Goal: Task Accomplishment & Management: Use online tool/utility

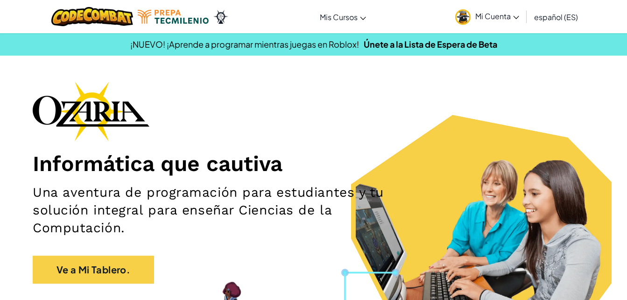
click at [496, 14] on span "Mi Cuenta" at bounding box center [497, 16] width 44 height 10
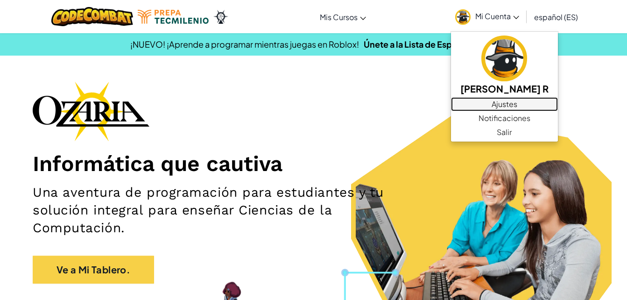
click at [489, 98] on link "Ajustes" at bounding box center [504, 104] width 107 height 14
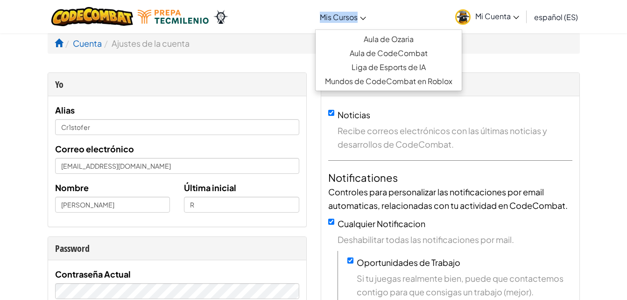
drag, startPoint x: 373, startPoint y: 16, endPoint x: 363, endPoint y: 16, distance: 10.3
click at [363, 16] on div "Cambiar modo de navegación Mis Cursos Aula de Ozaria Aula de CodeCombat Liga de…" at bounding box center [314, 16] width 632 height 33
click at [363, 17] on icon at bounding box center [363, 18] width 6 height 3
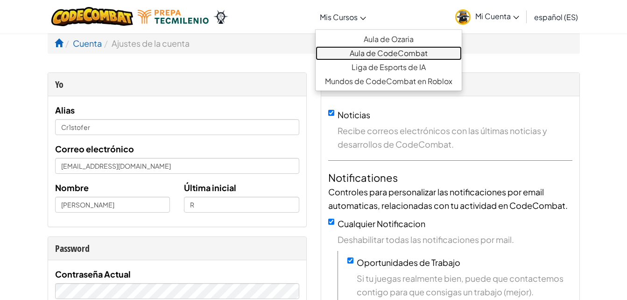
click at [352, 55] on link "Aula de CodeCombat" at bounding box center [389, 53] width 146 height 14
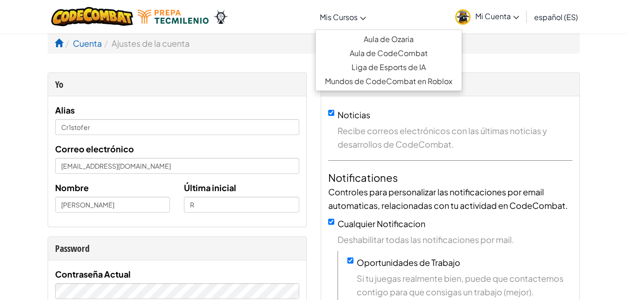
click at [338, 24] on link "Mis Cursos" at bounding box center [343, 16] width 56 height 25
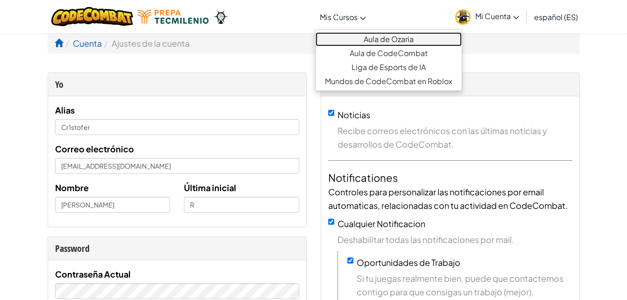
click at [374, 39] on link "Aula de Ozaria" at bounding box center [389, 39] width 146 height 14
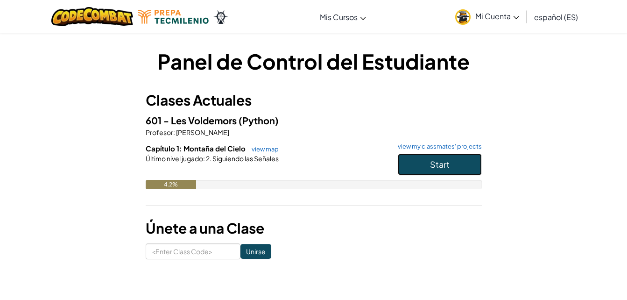
click at [447, 166] on span "Start" at bounding box center [440, 164] width 20 height 11
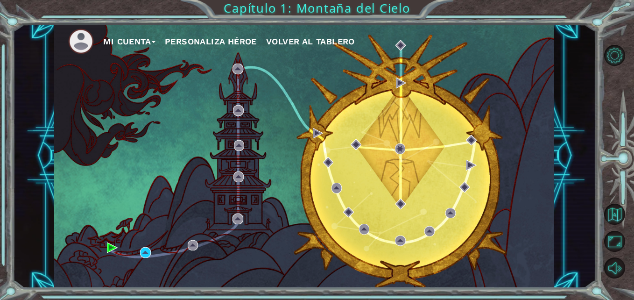
click at [143, 41] on button "Mi Cuenta" at bounding box center [129, 42] width 52 height 14
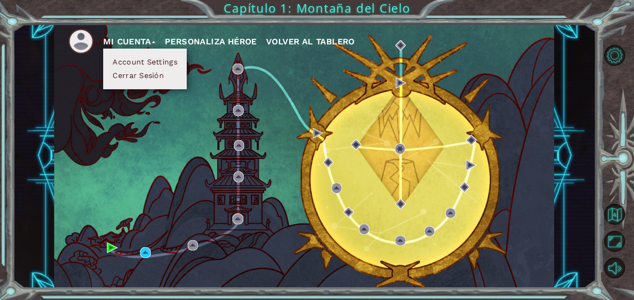
click at [145, 63] on button "Account Settings" at bounding box center [145, 62] width 70 height 10
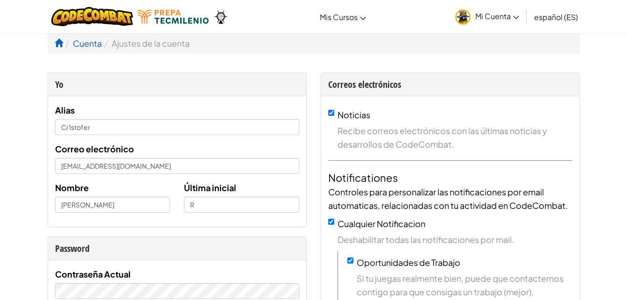
click at [465, 18] on img at bounding box center [462, 16] width 15 height 15
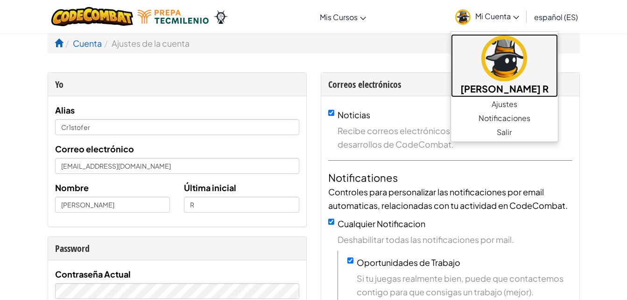
click at [481, 52] on img at bounding box center [504, 58] width 46 height 46
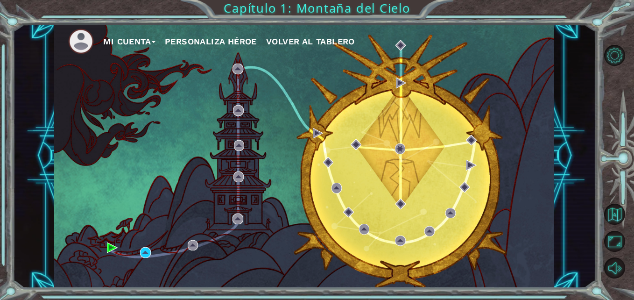
click at [144, 45] on button "Mi Cuenta" at bounding box center [129, 42] width 52 height 14
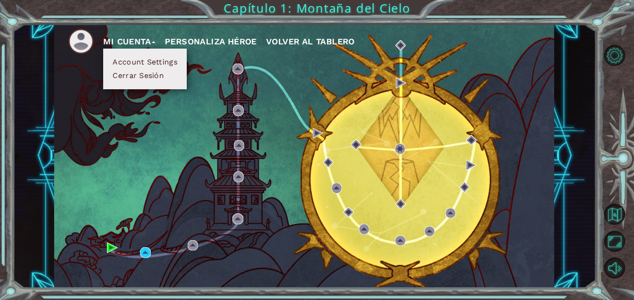
click at [197, 45] on button "Personaliza Héroe" at bounding box center [211, 42] width 92 height 14
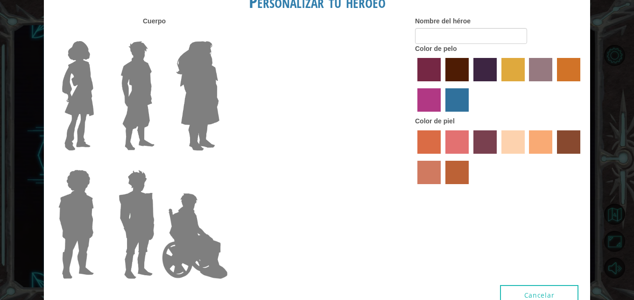
type input "[PERSON_NAME]"
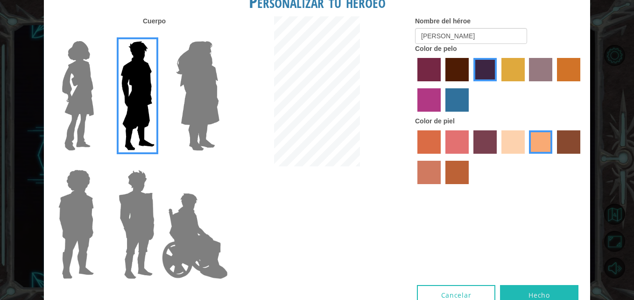
click at [511, 142] on label "sandy beach skin color" at bounding box center [512, 141] width 23 height 23
click at [498, 157] on input "sandy beach skin color" at bounding box center [498, 157] width 0 height 0
click at [563, 134] on label "karma skin color" at bounding box center [568, 141] width 23 height 23
click at [554, 157] on input "karma skin color" at bounding box center [554, 157] width 0 height 0
click at [553, 139] on div at bounding box center [499, 158] width 168 height 61
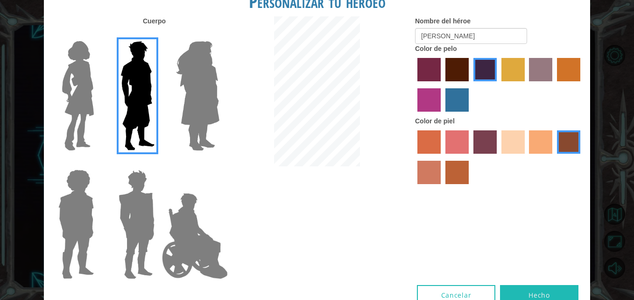
click at [542, 145] on label "tacao skin color" at bounding box center [540, 141] width 23 height 23
click at [526, 157] on input "tacao skin color" at bounding box center [526, 157] width 0 height 0
click at [202, 91] on img at bounding box center [197, 95] width 51 height 117
click at [219, 35] on input "Hero Amethyst" at bounding box center [219, 35] width 0 height 0
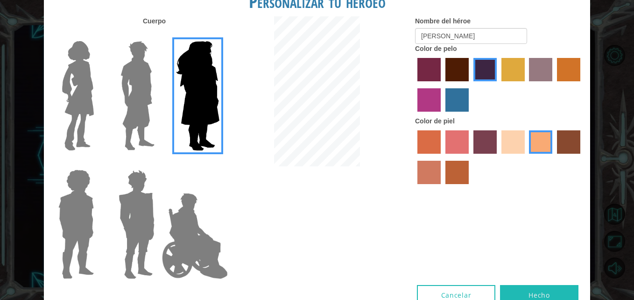
click at [198, 225] on img at bounding box center [194, 235] width 73 height 93
click at [219, 163] on input "Hero Jamie" at bounding box center [219, 163] width 0 height 0
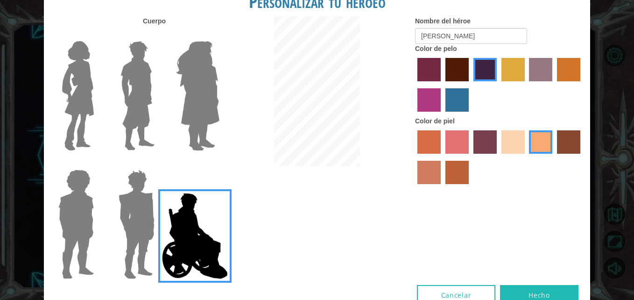
click at [150, 218] on img at bounding box center [136, 224] width 43 height 117
click at [158, 163] on input "Hero Garnet" at bounding box center [158, 163] width 0 height 0
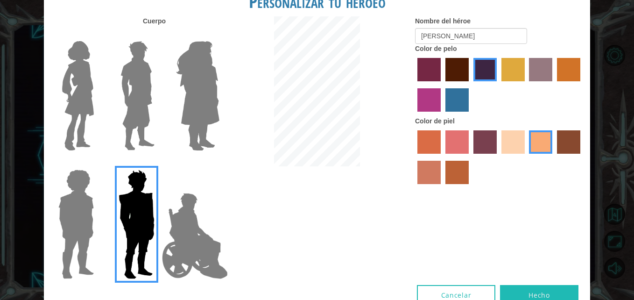
click at [95, 111] on img at bounding box center [77, 95] width 39 height 117
click at [98, 35] on input "Hero Connie" at bounding box center [98, 35] width 0 height 0
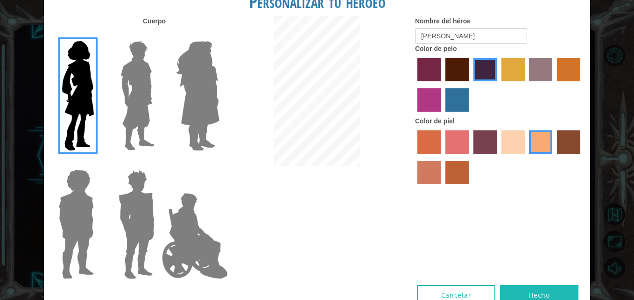
click at [85, 209] on img at bounding box center [76, 224] width 43 height 117
click at [98, 163] on input "Hero Steven" at bounding box center [98, 163] width 0 height 0
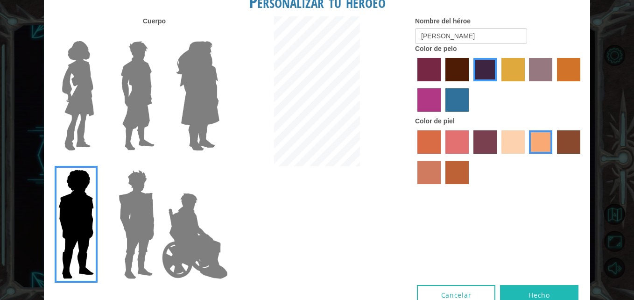
click at [151, 94] on img at bounding box center [138, 95] width 42 height 117
click at [158, 35] on input "Hero Lars" at bounding box center [158, 35] width 0 height 0
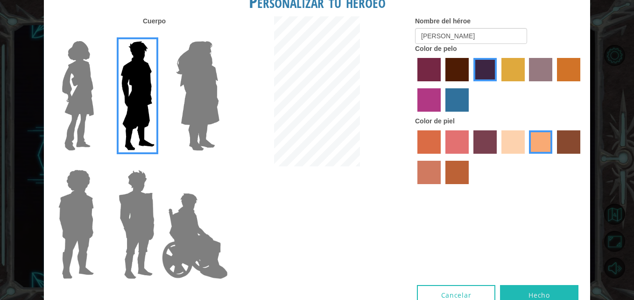
click at [428, 174] on label "burning sand skin color" at bounding box center [428, 172] width 23 height 23
click at [582, 157] on input "burning sand skin color" at bounding box center [582, 157] width 0 height 0
click at [458, 145] on label "froly skin color" at bounding box center [456, 141] width 23 height 23
click at [442, 157] on input "froly skin color" at bounding box center [442, 157] width 0 height 0
click at [429, 145] on label "sorbus skin color" at bounding box center [428, 141] width 23 height 23
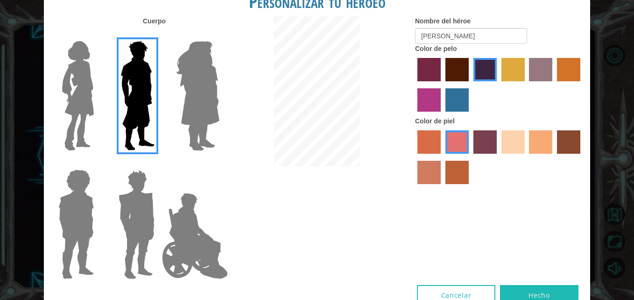
click at [414, 157] on input "sorbus skin color" at bounding box center [414, 157] width 0 height 0
click at [429, 145] on label "sorbus skin color" at bounding box center [428, 141] width 23 height 23
click at [414, 157] on input "sorbus skin color" at bounding box center [414, 157] width 0 height 0
drag, startPoint x: 429, startPoint y: 145, endPoint x: 450, endPoint y: 173, distance: 35.6
click at [450, 173] on label "smoke tree skin color" at bounding box center [456, 172] width 23 height 23
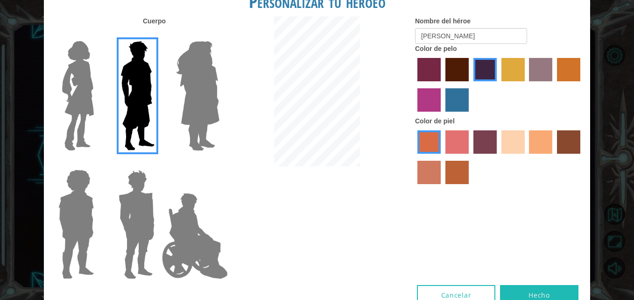
click at [442, 187] on input "smoke tree skin color" at bounding box center [442, 187] width 0 height 0
click at [496, 141] on label "tosca skin color" at bounding box center [484, 141] width 23 height 23
click at [470, 157] on input "tosca skin color" at bounding box center [470, 157] width 0 height 0
click at [511, 136] on label "sandy beach skin color" at bounding box center [512, 141] width 23 height 23
click at [498, 157] on input "sandy beach skin color" at bounding box center [498, 157] width 0 height 0
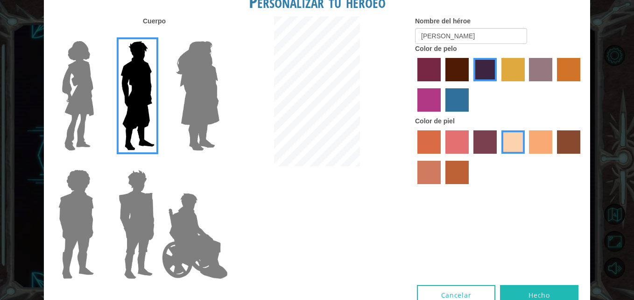
click at [531, 135] on label "tacao skin color" at bounding box center [540, 141] width 23 height 23
click at [526, 157] on input "tacao skin color" at bounding box center [526, 157] width 0 height 0
click at [132, 207] on img at bounding box center [136, 224] width 43 height 117
click at [158, 163] on input "Hero Garnet" at bounding box center [158, 163] width 0 height 0
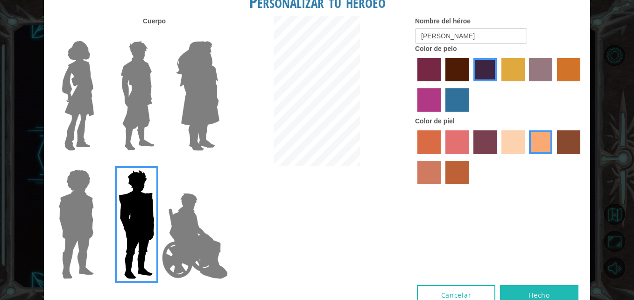
click at [134, 148] on img at bounding box center [138, 95] width 42 height 117
click at [158, 35] on input "Hero Lars" at bounding box center [158, 35] width 0 height 0
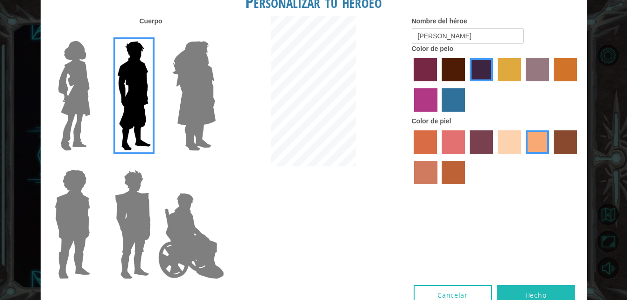
click at [511, 289] on button "Hecho" at bounding box center [536, 295] width 78 height 21
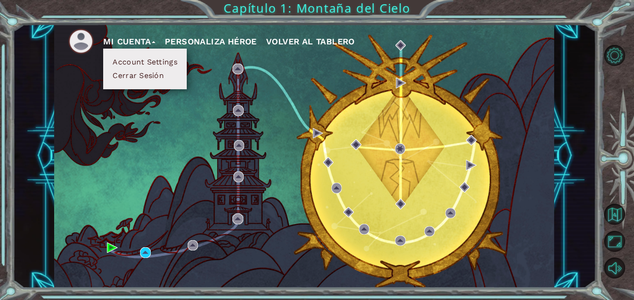
click at [506, 143] on div "Mi Cuenta Account Settings Cerrar Sesión Personaliza Héroe Volver al Tablero" at bounding box center [304, 156] width 500 height 264
click at [215, 40] on button "Personaliza Héroe" at bounding box center [211, 42] width 92 height 14
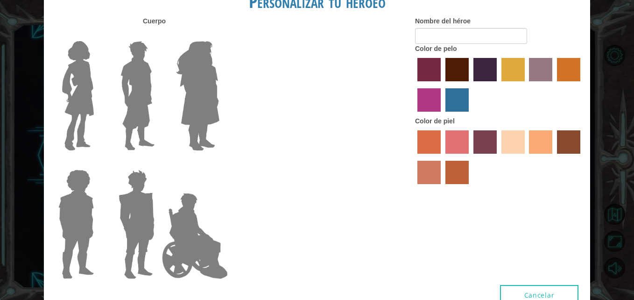
type input "[PERSON_NAME]"
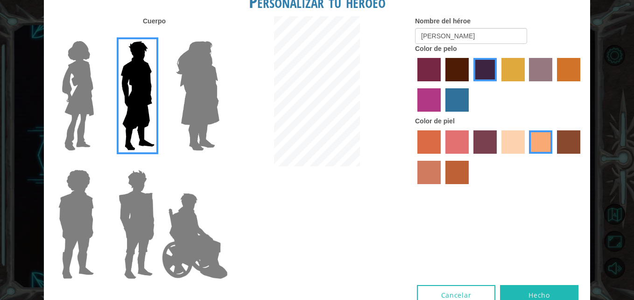
click at [454, 91] on label "lachmara hair color" at bounding box center [456, 99] width 23 height 23
click at [442, 115] on input "lachmara hair color" at bounding box center [442, 115] width 0 height 0
click at [432, 96] on label "medium red violet hair color" at bounding box center [428, 99] width 23 height 23
click at [582, 84] on input "medium red violet hair color" at bounding box center [582, 84] width 0 height 0
click at [427, 72] on label "paprika hair color" at bounding box center [428, 69] width 23 height 23
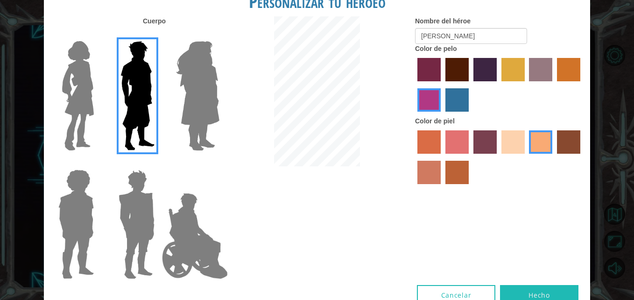
click at [414, 84] on input "paprika hair color" at bounding box center [414, 84] width 0 height 0
click at [453, 73] on label "maroon hair color" at bounding box center [456, 69] width 23 height 23
click at [442, 84] on input "maroon hair color" at bounding box center [442, 84] width 0 height 0
click at [552, 68] on label "bazaar hair color" at bounding box center [540, 69] width 23 height 23
click at [526, 84] on input "bazaar hair color" at bounding box center [526, 84] width 0 height 0
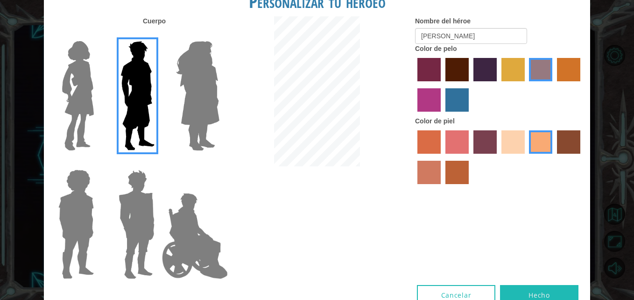
click at [573, 65] on label "gold drop hair color" at bounding box center [568, 69] width 23 height 23
click at [554, 84] on input "gold drop hair color" at bounding box center [554, 84] width 0 height 0
click at [511, 59] on label "tulip tree hair color" at bounding box center [512, 69] width 23 height 23
click at [498, 84] on input "tulip tree hair color" at bounding box center [498, 84] width 0 height 0
click at [463, 68] on label "maroon hair color" at bounding box center [456, 69] width 23 height 23
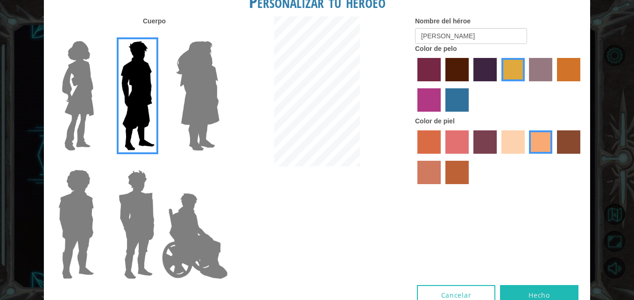
click at [442, 84] on input "maroon hair color" at bounding box center [442, 84] width 0 height 0
click at [520, 70] on label "tulip tree hair color" at bounding box center [512, 69] width 23 height 23
click at [498, 84] on input "tulip tree hair color" at bounding box center [498, 84] width 0 height 0
click at [513, 145] on label "sandy beach skin color" at bounding box center [512, 141] width 23 height 23
click at [498, 157] on input "sandy beach skin color" at bounding box center [498, 157] width 0 height 0
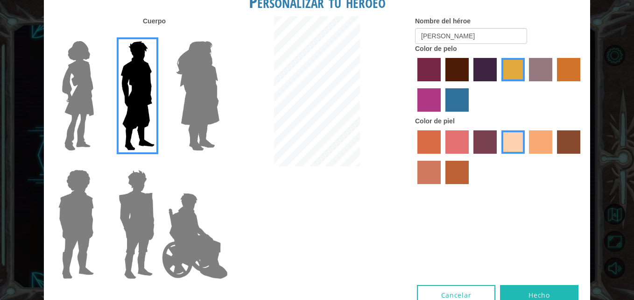
click at [460, 150] on label "froly skin color" at bounding box center [456, 141] width 23 height 23
click at [442, 157] on input "froly skin color" at bounding box center [442, 157] width 0 height 0
click at [426, 143] on label "sorbus skin color" at bounding box center [428, 141] width 23 height 23
click at [414, 157] on input "sorbus skin color" at bounding box center [414, 157] width 0 height 0
click at [421, 175] on label "burning sand skin color" at bounding box center [428, 172] width 23 height 23
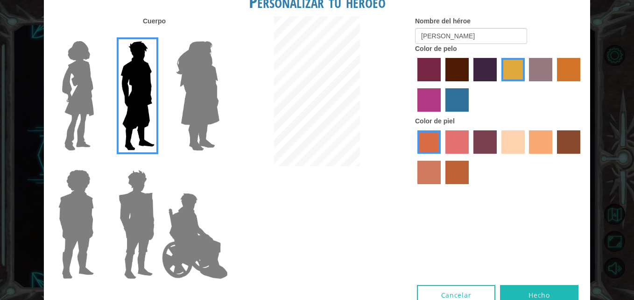
click at [582, 157] on input "burning sand skin color" at bounding box center [582, 157] width 0 height 0
click at [512, 150] on label "sandy beach skin color" at bounding box center [512, 141] width 23 height 23
click at [498, 157] on input "sandy beach skin color" at bounding box center [498, 157] width 0 height 0
click at [482, 63] on label "hot purple hair color" at bounding box center [484, 69] width 23 height 23
click at [470, 84] on input "hot purple hair color" at bounding box center [470, 84] width 0 height 0
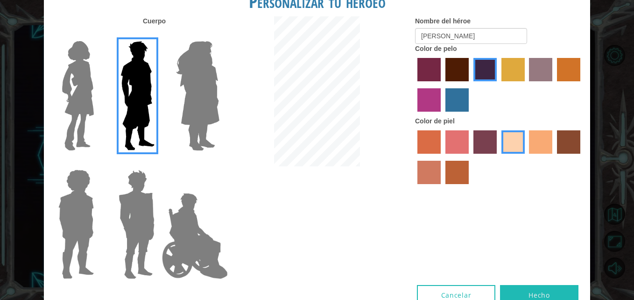
click at [536, 134] on label "tacao skin color" at bounding box center [540, 141] width 23 height 23
click at [526, 157] on input "tacao skin color" at bounding box center [526, 157] width 0 height 0
click at [449, 62] on label "maroon hair color" at bounding box center [456, 69] width 23 height 23
click at [442, 84] on input "maroon hair color" at bounding box center [442, 84] width 0 height 0
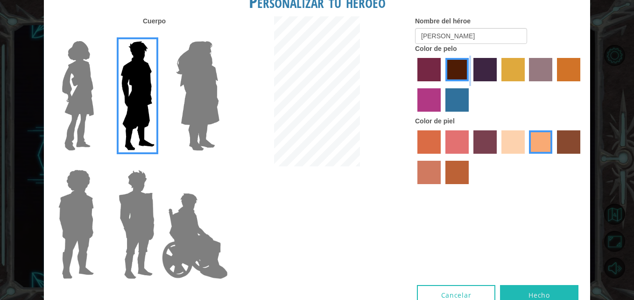
click at [449, 62] on label "maroon hair color" at bounding box center [456, 69] width 23 height 23
click at [442, 84] on input "maroon hair color" at bounding box center [442, 84] width 0 height 0
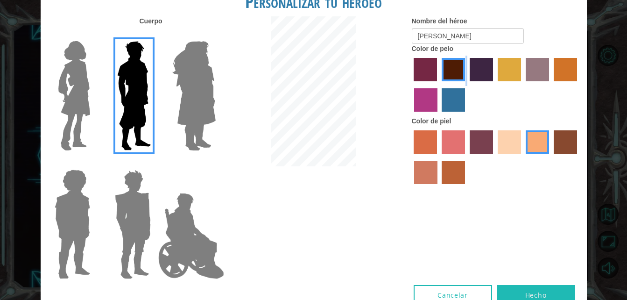
click at [542, 293] on button "Hecho" at bounding box center [536, 295] width 78 height 21
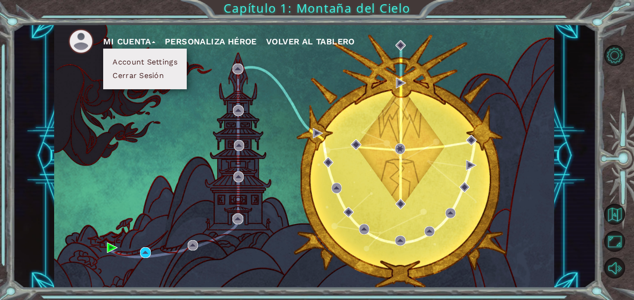
click at [542, 293] on div "Mi Cuenta Account Settings Cerrar Sesión Personaliza Héroe Volver al Tablero Ca…" at bounding box center [317, 150] width 634 height 300
click at [271, 130] on div "Mi Cuenta Account Settings Cerrar Sesión Personaliza Héroe Volver al Tablero" at bounding box center [304, 156] width 500 height 264
click at [150, 40] on button "Mi Cuenta" at bounding box center [129, 42] width 52 height 14
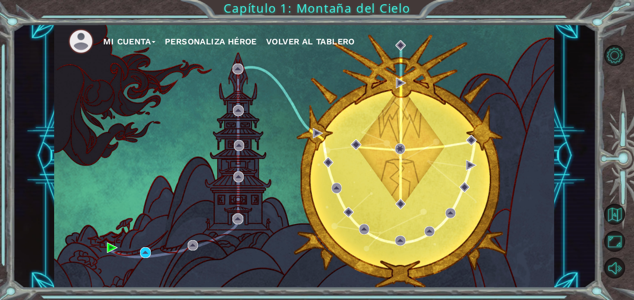
click at [79, 39] on img at bounding box center [81, 41] width 26 height 26
click at [610, 57] on button "Opciones del Nivel" at bounding box center [614, 55] width 21 height 21
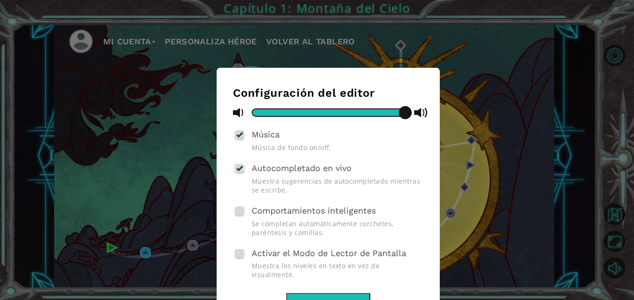
scroll to position [35, 0]
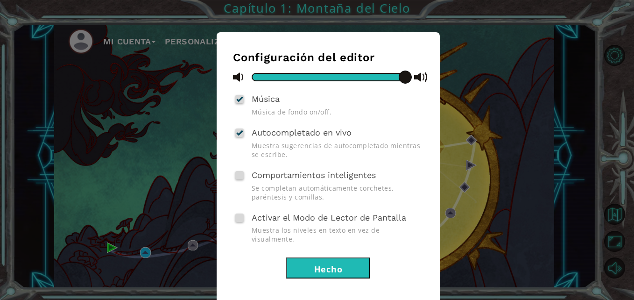
click at [512, 191] on div "Configuración del editor Música Música de fondo on/off. Autocompletado en vivo …" at bounding box center [317, 150] width 634 height 300
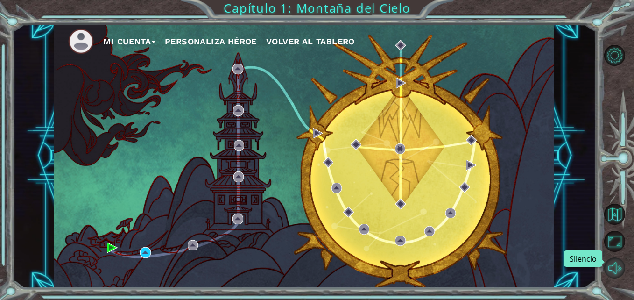
click at [614, 264] on button "Silencio" at bounding box center [614, 267] width 21 height 21
click at [614, 264] on button "Activar sonido." at bounding box center [614, 267] width 21 height 21
click at [451, 92] on div "Mi Cuenta Personaliza Héroe Volver al Tablero" at bounding box center [304, 156] width 500 height 264
click at [451, 242] on div "Mi Cuenta Personaliza Héroe Volver al Tablero" at bounding box center [304, 156] width 500 height 264
click at [111, 245] on img at bounding box center [112, 247] width 10 height 10
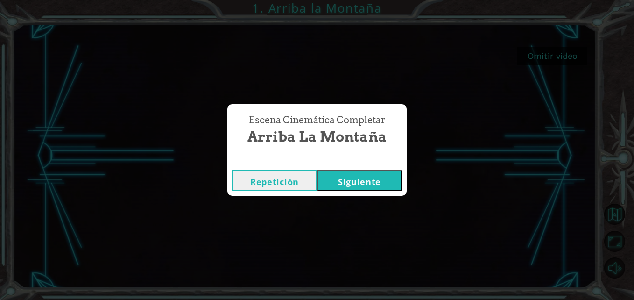
click at [354, 181] on button "Siguiente" at bounding box center [359, 180] width 85 height 21
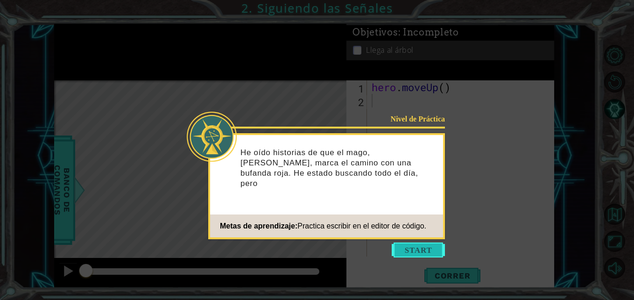
click at [425, 250] on button "Start" at bounding box center [418, 249] width 53 height 15
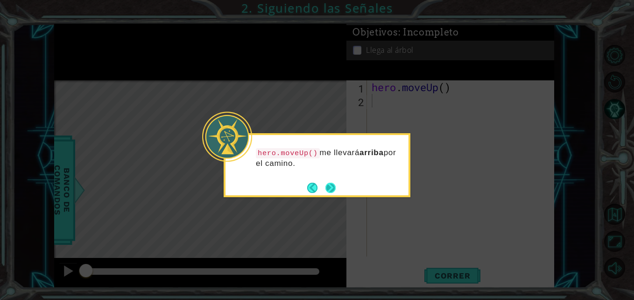
click at [336, 186] on button "Next" at bounding box center [330, 187] width 11 height 11
click at [337, 186] on div "Level Map" at bounding box center [269, 217] width 431 height 275
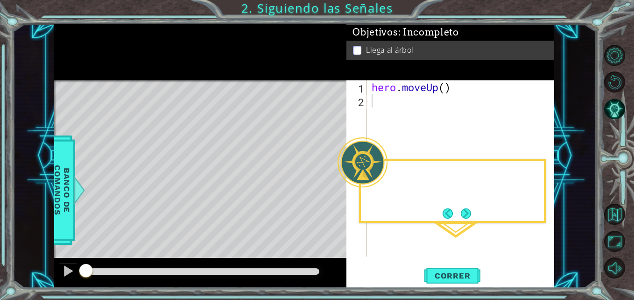
click at [337, 186] on div "Level Map" at bounding box center [269, 217] width 431 height 275
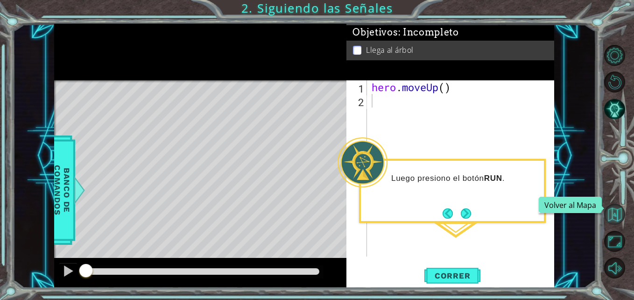
click at [616, 214] on button "Volver al Mapa" at bounding box center [614, 214] width 21 height 21
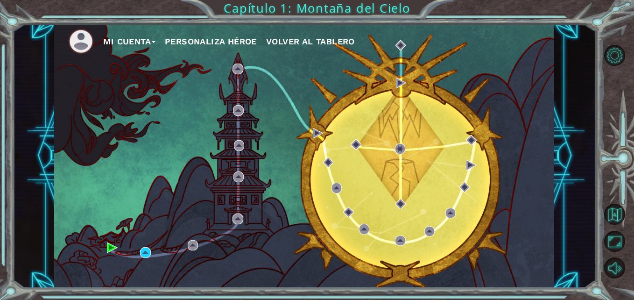
click at [212, 40] on button "Personaliza Héroe" at bounding box center [211, 42] width 92 height 14
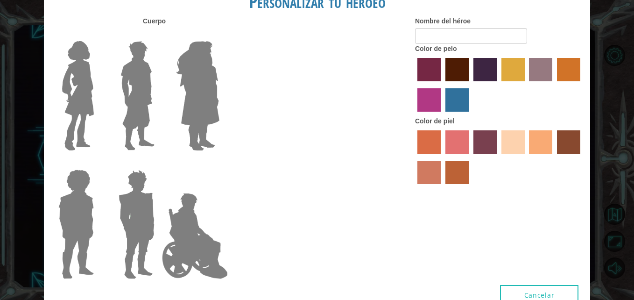
type input "[PERSON_NAME]"
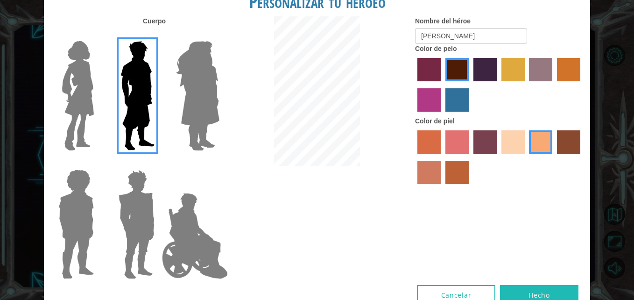
click at [206, 221] on img at bounding box center [194, 235] width 73 height 93
click at [219, 163] on input "Hero Jamie" at bounding box center [219, 163] width 0 height 0
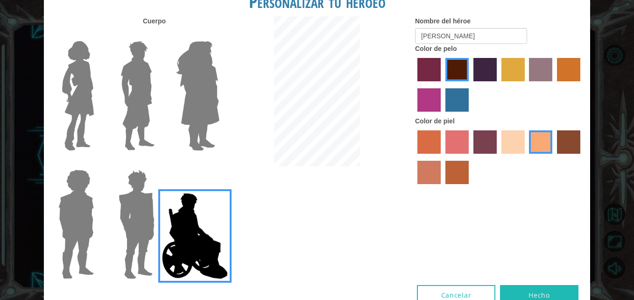
click at [208, 117] on img at bounding box center [197, 95] width 51 height 117
click at [219, 35] on input "Hero Amethyst" at bounding box center [219, 35] width 0 height 0
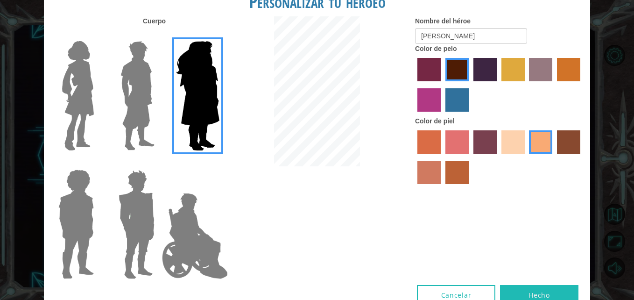
click at [562, 134] on label "karma skin color" at bounding box center [568, 141] width 23 height 23
click at [554, 157] on input "karma skin color" at bounding box center [554, 157] width 0 height 0
click at [488, 134] on label "tosca skin color" at bounding box center [484, 141] width 23 height 23
click at [470, 157] on input "tosca skin color" at bounding box center [470, 157] width 0 height 0
click at [584, 140] on div "Nombre del héroe [PERSON_NAME] Color de pelo Color [PERSON_NAME]" at bounding box center [499, 102] width 182 height 172
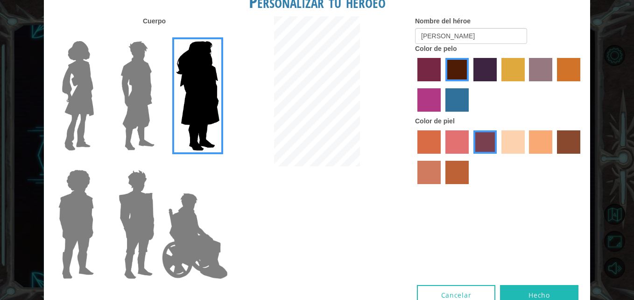
click at [570, 140] on label "karma skin color" at bounding box center [568, 141] width 23 height 23
click at [554, 157] on input "karma skin color" at bounding box center [554, 157] width 0 height 0
click at [160, 75] on div at bounding box center [135, 92] width 61 height 128
click at [149, 78] on img at bounding box center [138, 95] width 42 height 117
click at [158, 35] on input "Hero Lars" at bounding box center [158, 35] width 0 height 0
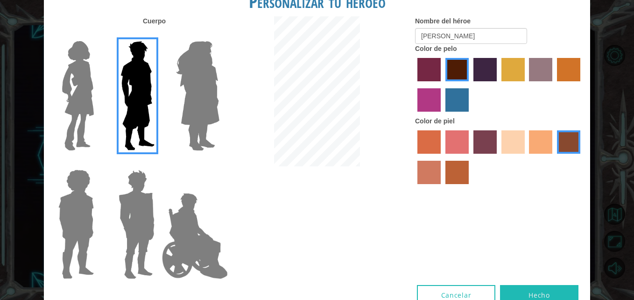
click at [530, 140] on label "tacao skin color" at bounding box center [540, 141] width 23 height 23
click at [526, 157] on input "tacao skin color" at bounding box center [526, 157] width 0 height 0
click at [475, 77] on label "hot purple hair color" at bounding box center [484, 69] width 23 height 23
click at [470, 84] on input "hot purple hair color" at bounding box center [470, 84] width 0 height 0
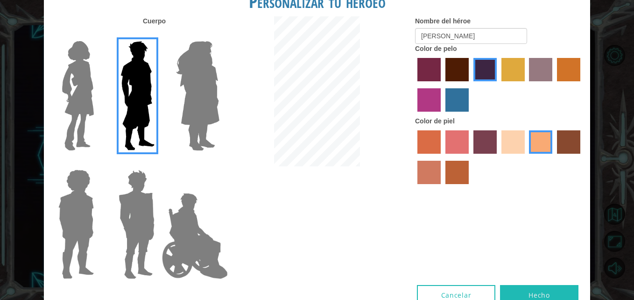
click at [551, 79] on label "bazaar hair color" at bounding box center [540, 69] width 23 height 23
click at [526, 84] on input "bazaar hair color" at bounding box center [526, 84] width 0 height 0
click at [482, 65] on label "hot purple hair color" at bounding box center [484, 69] width 23 height 23
click at [470, 84] on input "hot purple hair color" at bounding box center [470, 84] width 0 height 0
click at [465, 42] on input "[PERSON_NAME]" at bounding box center [471, 36] width 112 height 16
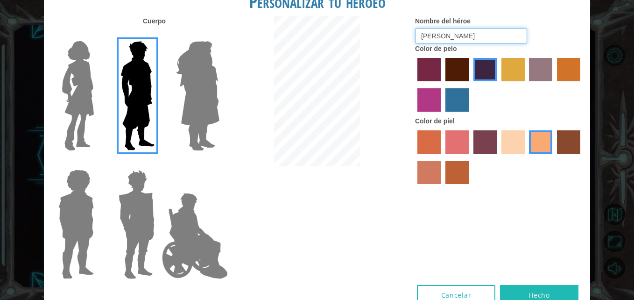
click at [465, 42] on input "[PERSON_NAME]" at bounding box center [471, 36] width 112 height 16
type input "[PERSON_NAME]"
click at [514, 297] on button "Hecho" at bounding box center [539, 295] width 78 height 21
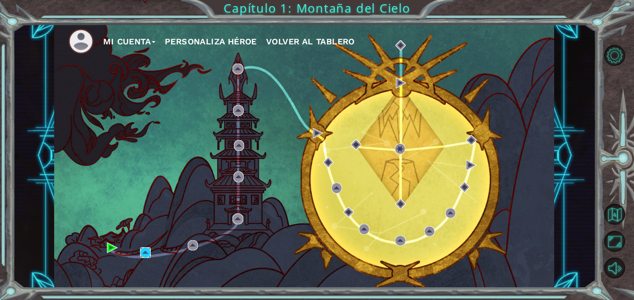
click at [144, 252] on img at bounding box center [145, 252] width 10 height 10
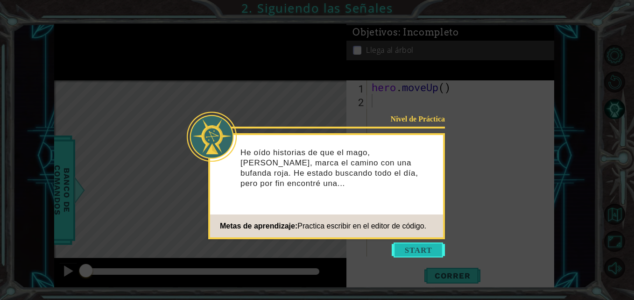
click at [423, 248] on button "Start" at bounding box center [418, 249] width 53 height 15
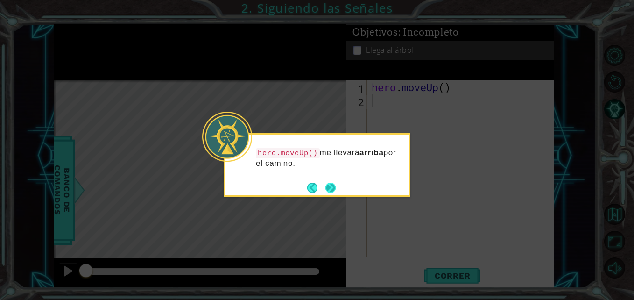
click at [333, 185] on button "Next" at bounding box center [330, 188] width 10 height 10
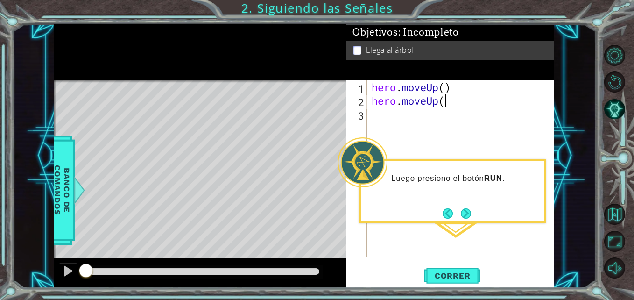
scroll to position [0, 3]
type textarea "hero.moveUp()"
click at [451, 274] on span "Correr" at bounding box center [452, 275] width 55 height 9
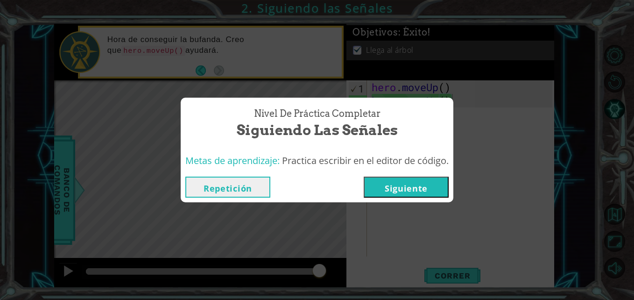
click at [394, 184] on button "Siguiente" at bounding box center [406, 186] width 85 height 21
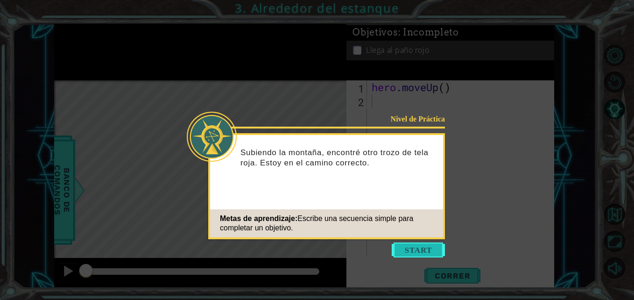
click at [426, 248] on button "Start" at bounding box center [418, 249] width 53 height 15
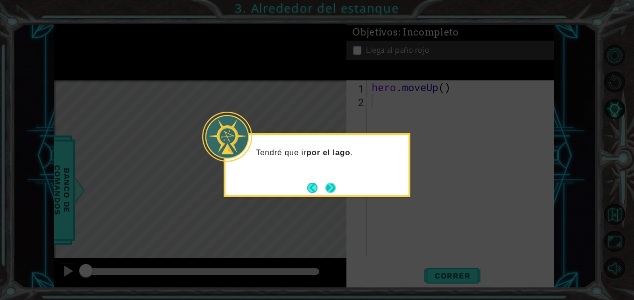
click at [334, 183] on button "Next" at bounding box center [330, 188] width 10 height 10
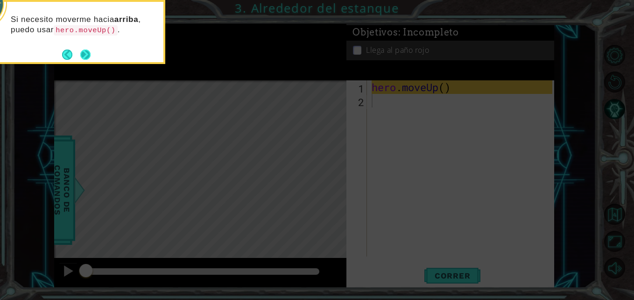
click at [87, 53] on button "Next" at bounding box center [85, 54] width 10 height 10
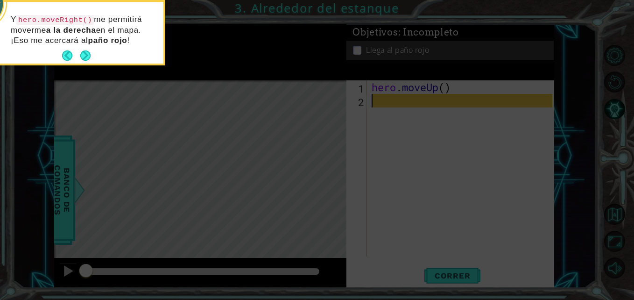
click at [87, 53] on button "Next" at bounding box center [85, 55] width 10 height 10
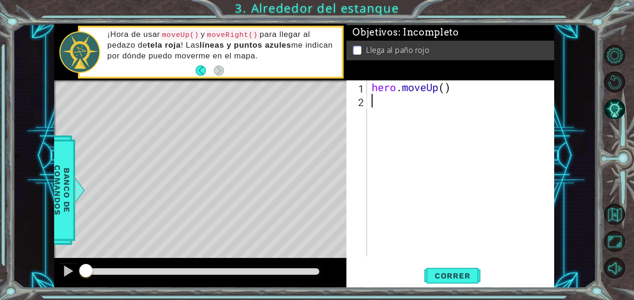
click at [380, 97] on div "hero . moveUp ( )" at bounding box center [463, 181] width 187 height 203
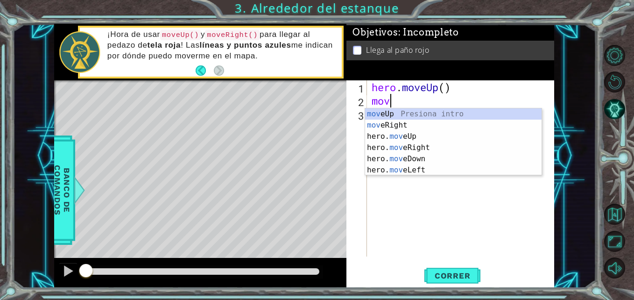
type textarea "move"
click at [399, 117] on div "move Up Presiona intro move Right Presiona intro hero. move Up Presiona intro h…" at bounding box center [453, 153] width 176 height 90
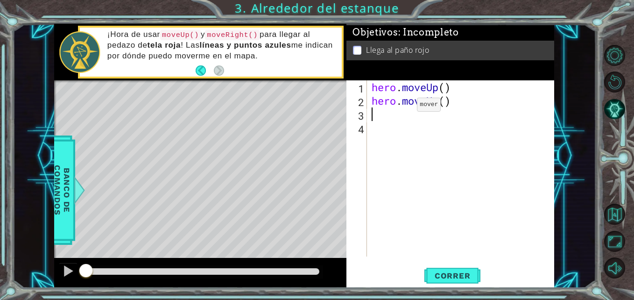
scroll to position [0, 0]
click at [421, 103] on div "hero . moveUp ( ) hero . moveUp ( )" at bounding box center [463, 181] width 187 height 203
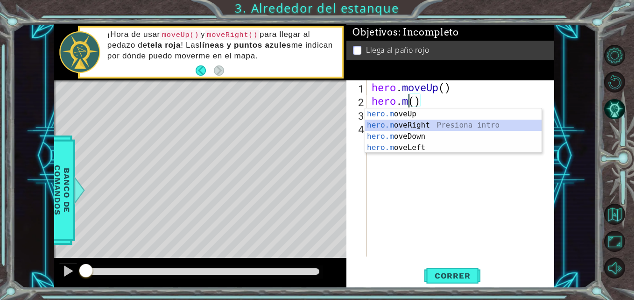
click at [419, 124] on div "hero.m oveUp Presiona intro hero.m [PERSON_NAME] Presiona intro hero.m oveDown …" at bounding box center [453, 141] width 176 height 67
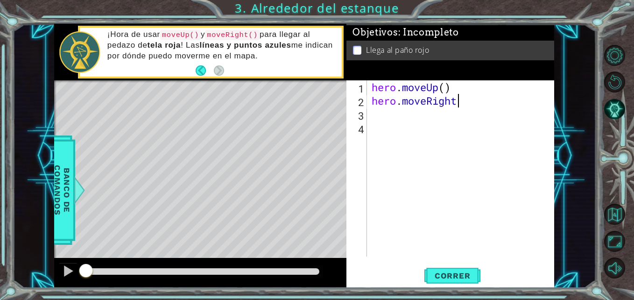
click at [505, 104] on div "hero . moveUp ( ) hero . moveRight" at bounding box center [463, 181] width 187 height 203
click at [458, 274] on span "Correr" at bounding box center [452, 275] width 55 height 9
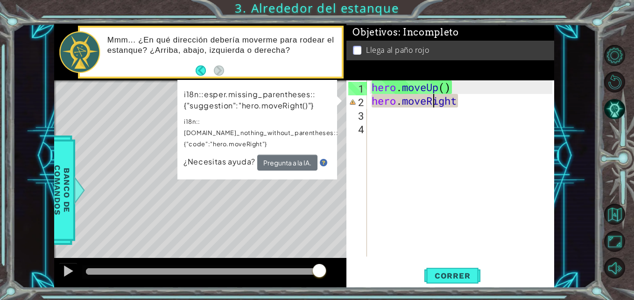
click at [434, 102] on div "hero . moveUp ( ) hero . moveRight" at bounding box center [463, 181] width 187 height 203
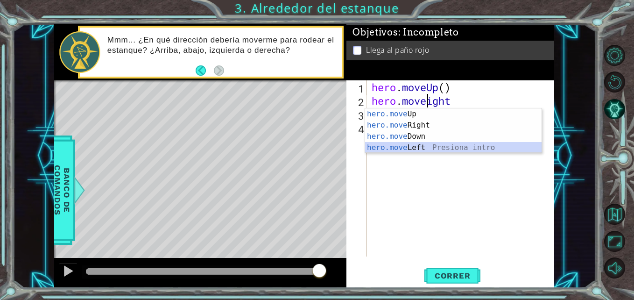
click at [428, 147] on div "hero.move Up Presiona intro hero.move Right Presiona intro hero.move Down Presi…" at bounding box center [453, 141] width 176 height 67
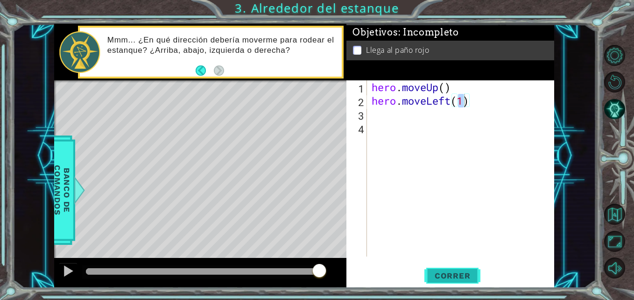
click at [460, 272] on span "Correr" at bounding box center [452, 275] width 55 height 9
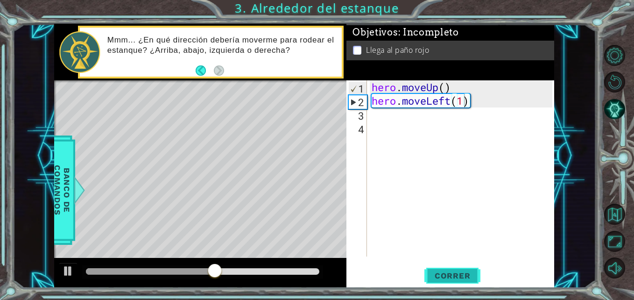
click at [460, 272] on span "Correr" at bounding box center [452, 275] width 55 height 9
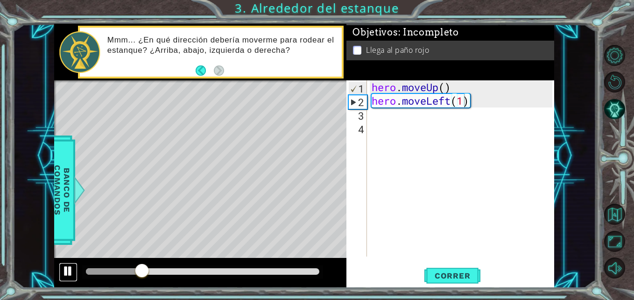
click at [69, 268] on div at bounding box center [68, 271] width 12 height 12
click at [432, 104] on div "hero . moveUp ( ) hero . moveLeft ( 1 )" at bounding box center [463, 181] width 187 height 203
click at [451, 101] on div "hero . moveUp ( ) hero . moveLeft ( 1 )" at bounding box center [463, 181] width 187 height 203
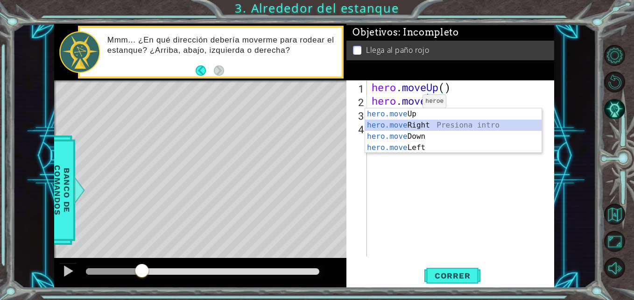
click at [398, 129] on div "hero.move Up Presiona intro hero.move Right Presiona intro hero.move Down Presi…" at bounding box center [453, 141] width 176 height 67
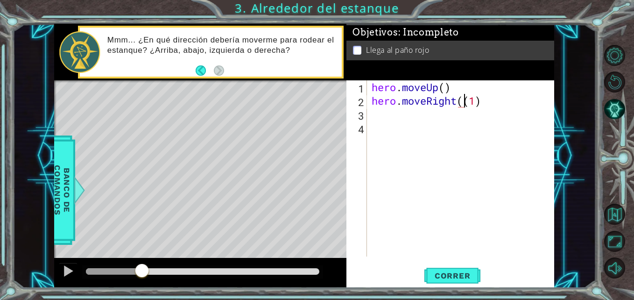
type textarea "hero.moveRight(1)"
click at [442, 267] on button "Correr" at bounding box center [452, 275] width 56 height 21
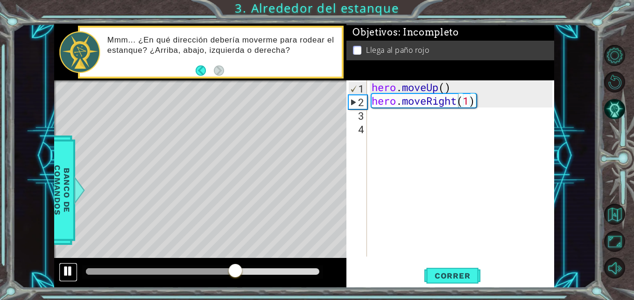
click at [68, 272] on div at bounding box center [68, 271] width 12 height 12
click at [367, 117] on div "hero.moveRight(1) 1 2 3 4 hero . moveUp ( ) hero . moveRight ( 1 ) הההההההההההה…" at bounding box center [448, 168] width 205 height 176
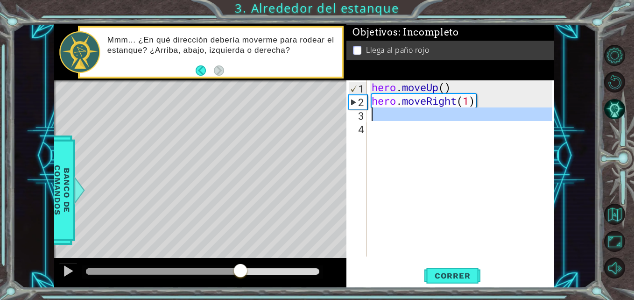
click at [361, 117] on div "3" at bounding box center [357, 116] width 19 height 14
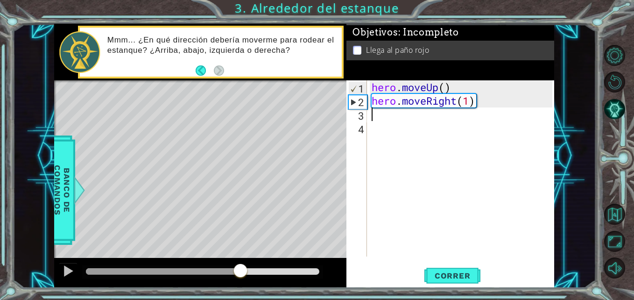
click at [382, 113] on div "hero . moveUp ( ) hero . moveRight ( 1 )" at bounding box center [463, 181] width 187 height 203
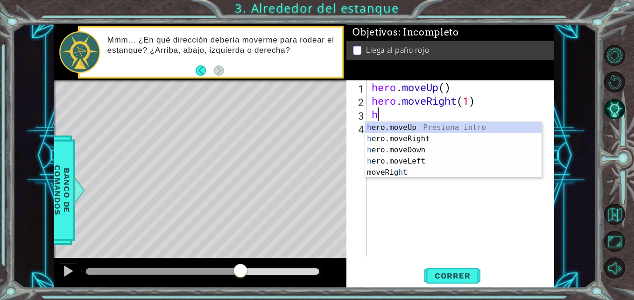
type textarea "her"
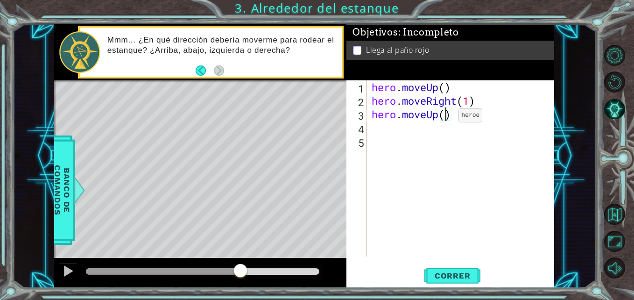
click at [444, 118] on div "hero . moveUp ( ) hero . moveRight ( 1 ) hero . moveUp ( )" at bounding box center [463, 181] width 187 height 203
type textarea "hero.moveUp(2)"
click at [433, 280] on span "Correr" at bounding box center [452, 275] width 55 height 9
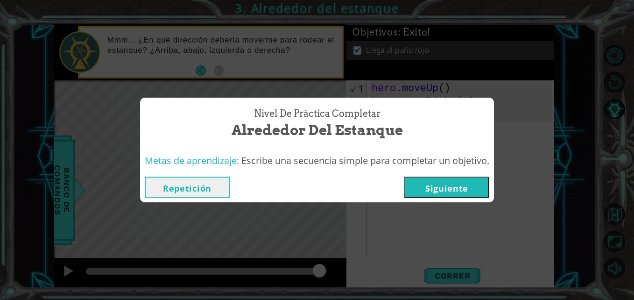
click at [437, 183] on button "Siguiente" at bounding box center [446, 186] width 85 height 21
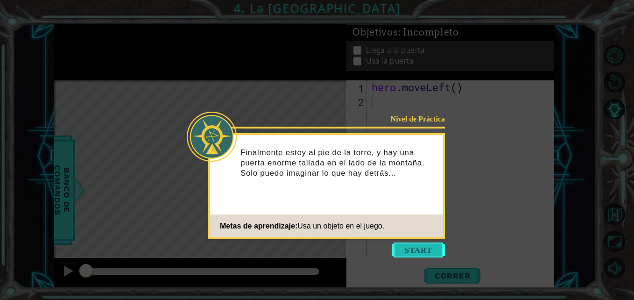
click at [421, 246] on button "Start" at bounding box center [418, 249] width 53 height 15
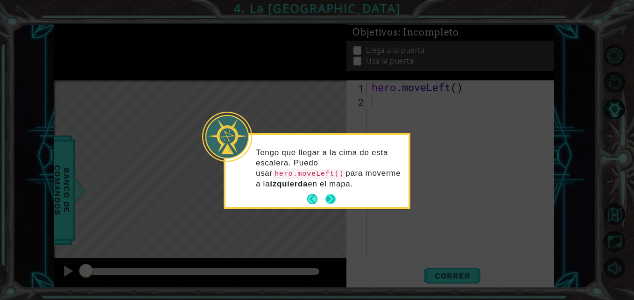
click at [334, 196] on button "Next" at bounding box center [331, 199] width 14 height 14
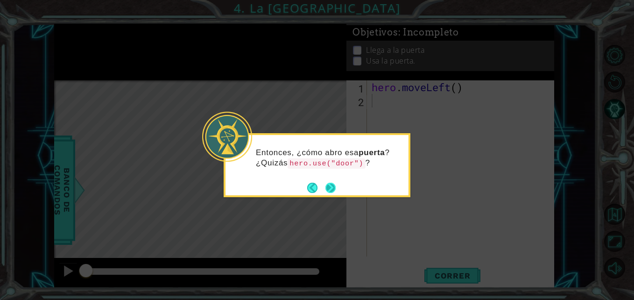
click at [332, 185] on button "Next" at bounding box center [330, 187] width 11 height 11
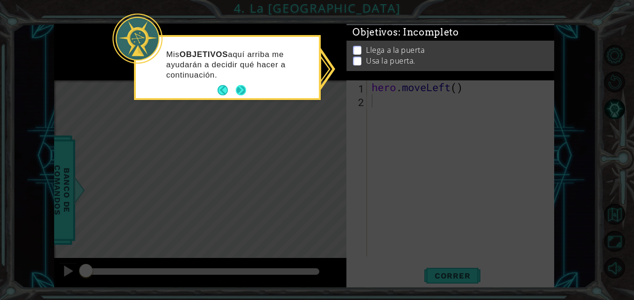
click at [246, 87] on button "Next" at bounding box center [241, 90] width 10 height 10
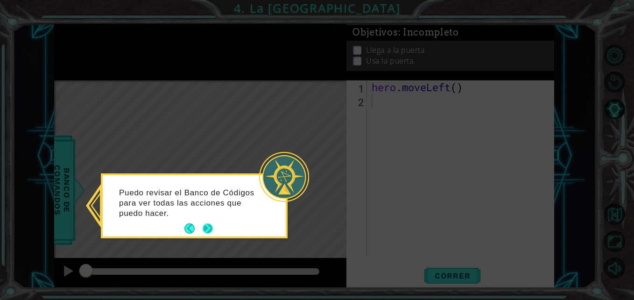
click at [212, 228] on button "Next" at bounding box center [208, 228] width 11 height 11
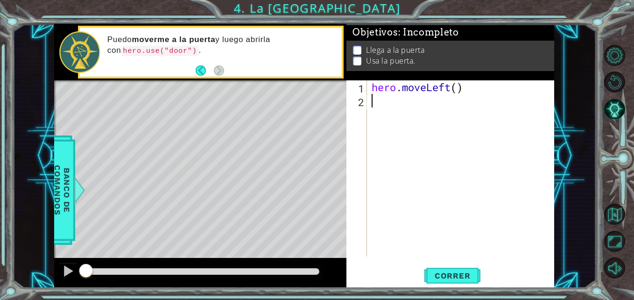
click at [384, 105] on div "hero . moveLeft ( )" at bounding box center [463, 181] width 187 height 203
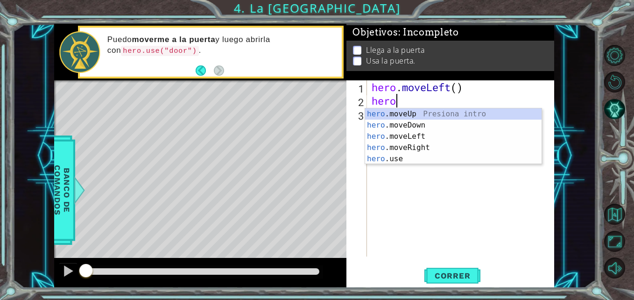
type textarea "heroe"
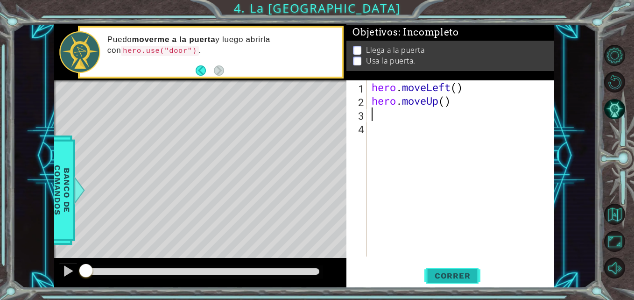
click at [457, 274] on span "Correr" at bounding box center [452, 275] width 55 height 9
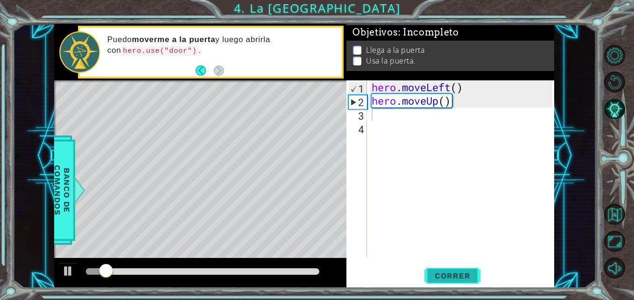
click at [457, 274] on span "Correr" at bounding box center [452, 275] width 55 height 9
click at [449, 101] on div "hero . moveLeft ( ) hero . moveUp ( )" at bounding box center [463, 181] width 187 height 203
click at [447, 270] on button "Correr" at bounding box center [452, 275] width 56 height 21
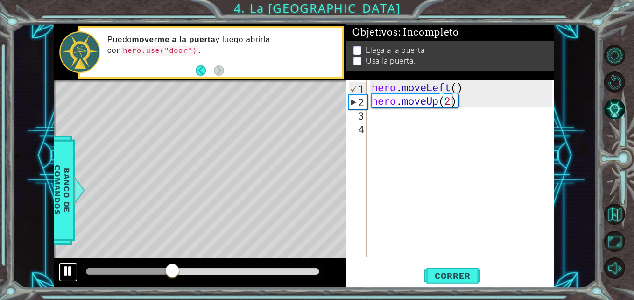
click at [69, 267] on div at bounding box center [68, 271] width 12 height 12
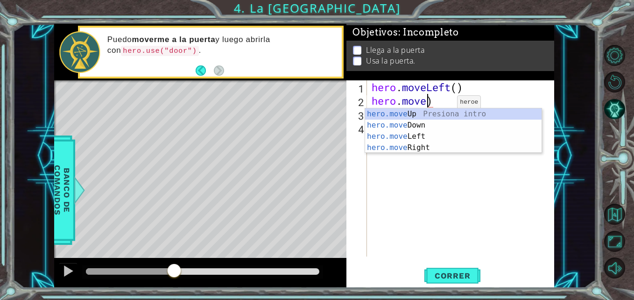
scroll to position [0, 2]
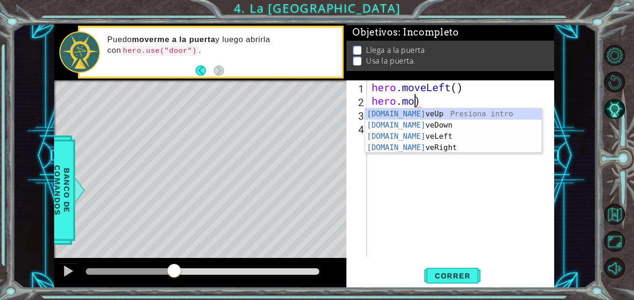
click at [420, 103] on div "hero . moveLeft ( ) hero . mo )" at bounding box center [463, 181] width 187 height 203
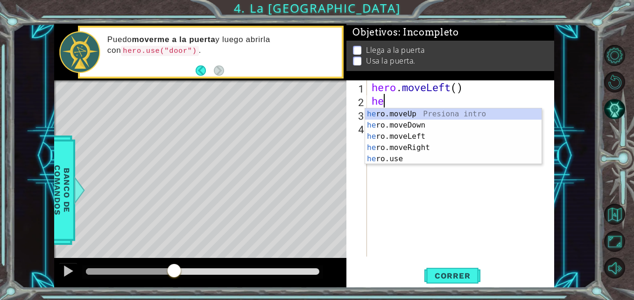
scroll to position [0, 0]
type textarea "h"
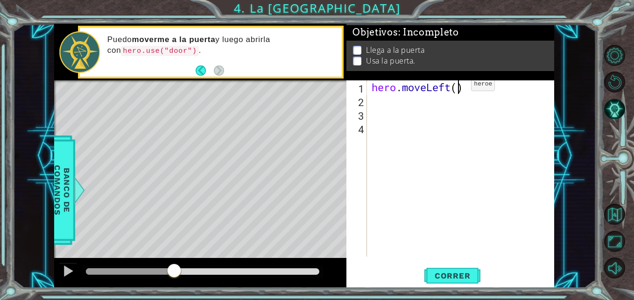
click at [457, 86] on div "hero . moveLeft ( )" at bounding box center [463, 181] width 187 height 203
type textarea "hero.moveLeft(2)"
click at [461, 274] on span "Correr" at bounding box center [452, 275] width 55 height 9
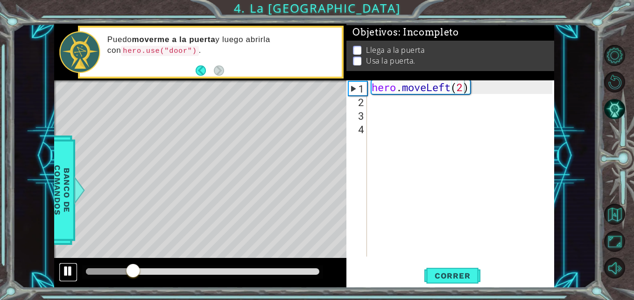
click at [71, 267] on div at bounding box center [68, 271] width 12 height 12
click at [376, 105] on div "hero . moveLeft ( 2 )" at bounding box center [463, 181] width 187 height 203
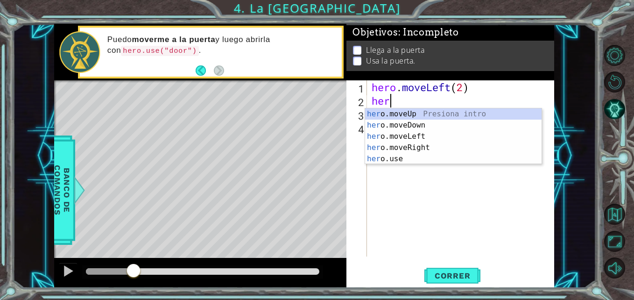
type textarea "heroe"
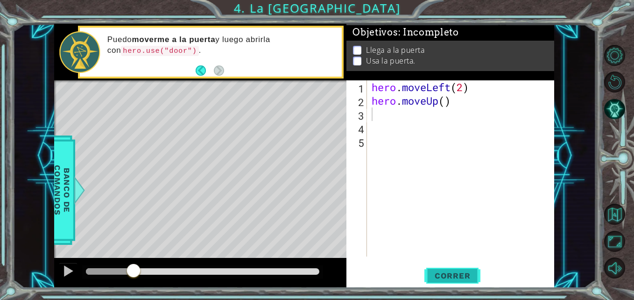
click at [468, 274] on span "Correr" at bounding box center [452, 275] width 55 height 9
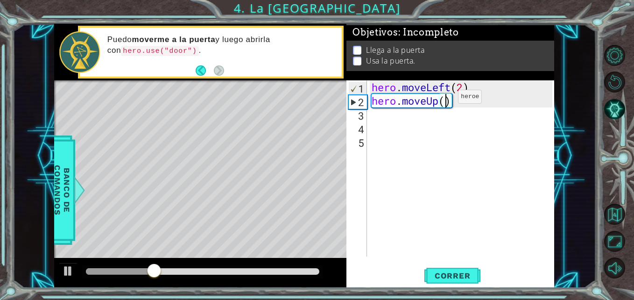
click at [444, 99] on div "hero . moveLeft ( 2 ) hero . moveUp ( )" at bounding box center [463, 181] width 187 height 203
type textarea "hero.moveUp(2)"
click at [465, 271] on span "Correr" at bounding box center [452, 275] width 55 height 9
click at [375, 125] on div "hero . moveLeft ( 2 ) hero . moveUp ( 2 )" at bounding box center [463, 181] width 187 height 203
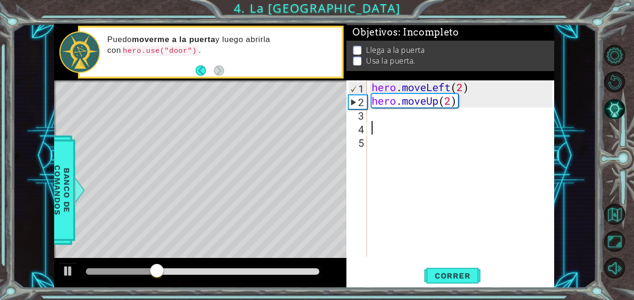
scroll to position [0, 0]
click at [370, 114] on div "hero . moveLeft ( 2 ) hero . moveUp ( 2 )" at bounding box center [463, 181] width 187 height 203
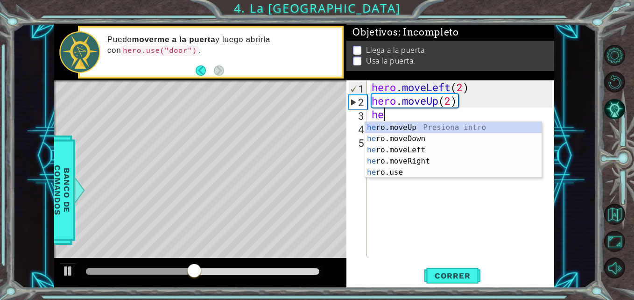
type textarea "heroe"
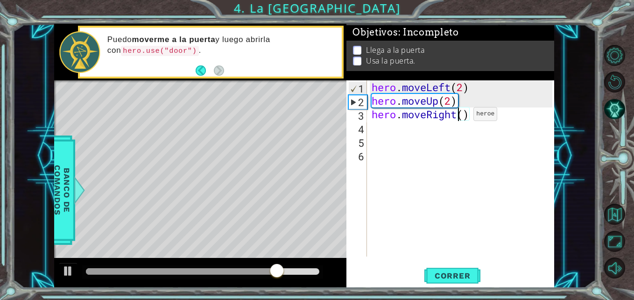
click at [459, 116] on div "hero . moveLeft ( 2 ) hero . moveUp ( 2 ) hero . moveRight ( )" at bounding box center [463, 181] width 187 height 203
click at [465, 116] on div "hero . moveLeft ( 2 ) hero . moveUp ( 2 ) hero . moveRight ( )" at bounding box center [463, 181] width 187 height 203
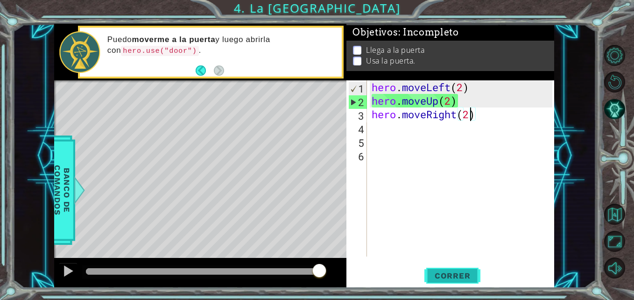
type textarea "hero.moveRight(2)"
click at [467, 275] on span "Correr" at bounding box center [452, 275] width 55 height 9
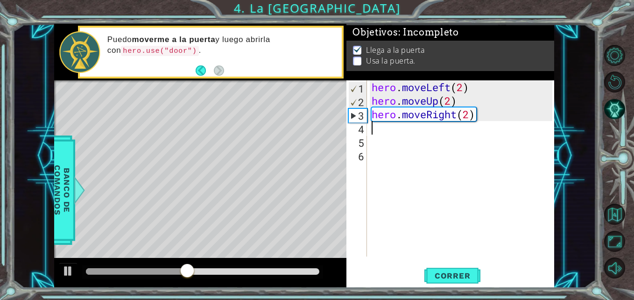
click at [378, 133] on div "hero . moveLeft ( 2 ) hero . moveUp ( 2 ) hero . moveRight ( 2 )" at bounding box center [463, 181] width 187 height 203
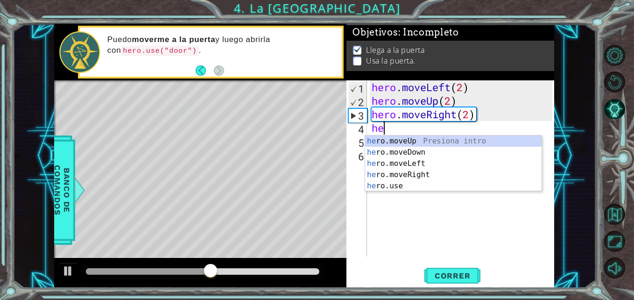
scroll to position [0, 0]
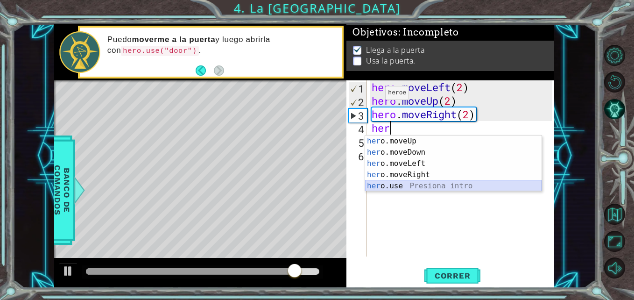
click at [394, 185] on div "her o.moveUp Presiona intro her o.moveDown Presiona intro her o.moveLeft Presio…" at bounding box center [453, 174] width 176 height 78
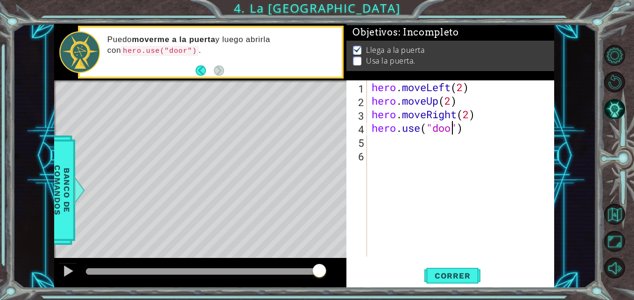
scroll to position [0, 4]
type textarea "hero.use("door")"
click at [447, 270] on button "Correr" at bounding box center [452, 275] width 56 height 21
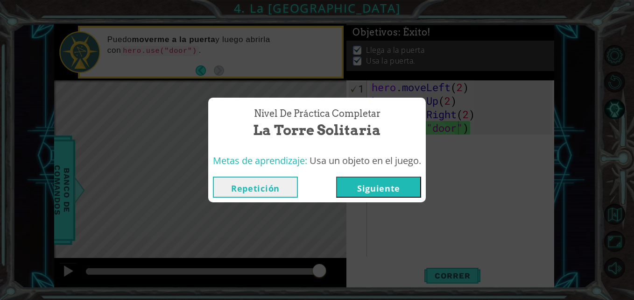
click at [389, 188] on button "Siguiente" at bounding box center [378, 186] width 85 height 21
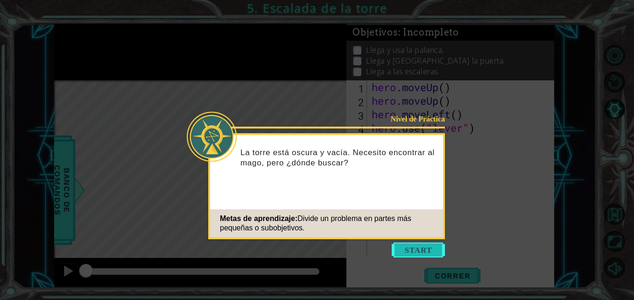
click at [413, 248] on button "Start" at bounding box center [418, 249] width 53 height 15
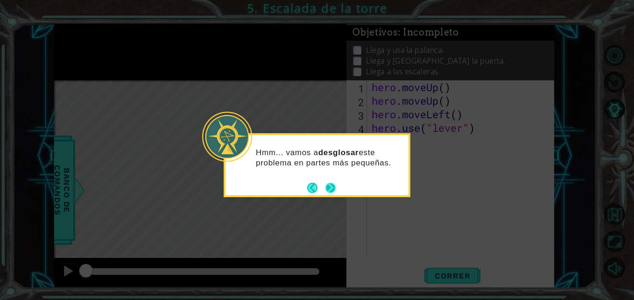
click at [331, 185] on button "Next" at bounding box center [330, 187] width 11 height 11
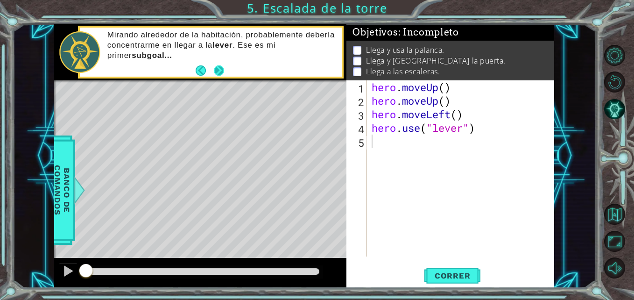
click at [217, 74] on button "Next" at bounding box center [219, 70] width 10 height 10
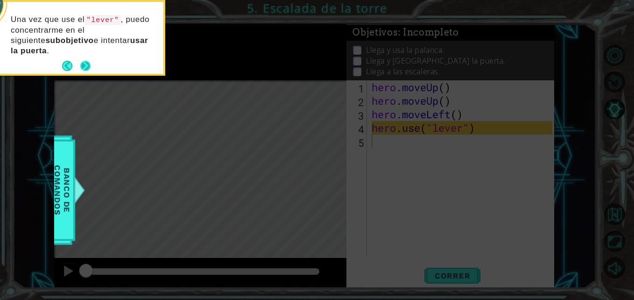
click at [89, 66] on button "Next" at bounding box center [85, 66] width 10 height 10
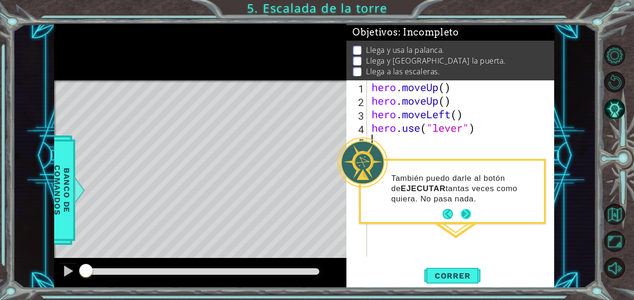
click at [465, 210] on button "Next" at bounding box center [466, 214] width 11 height 11
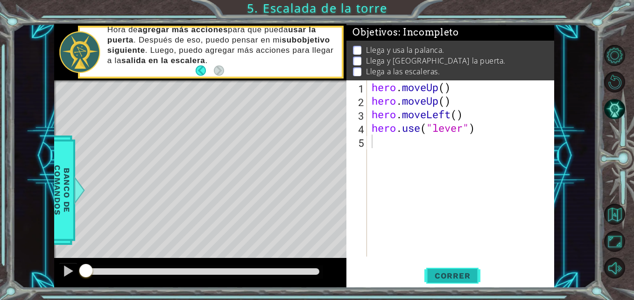
click at [433, 270] on button "Correr" at bounding box center [452, 275] width 56 height 21
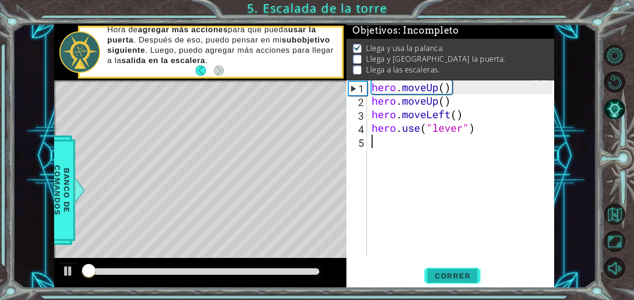
scroll to position [7, 0]
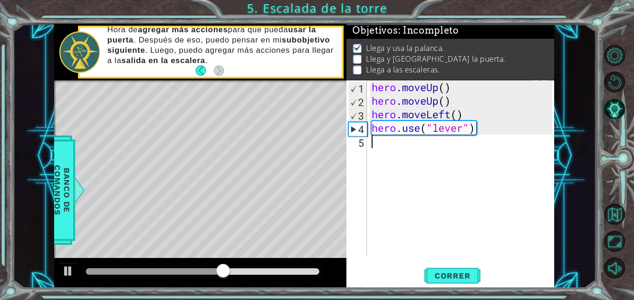
click at [375, 144] on div "hero . moveUp ( ) hero . moveUp ( ) hero . moveLeft ( ) hero . use ( "lever" )" at bounding box center [463, 181] width 187 height 203
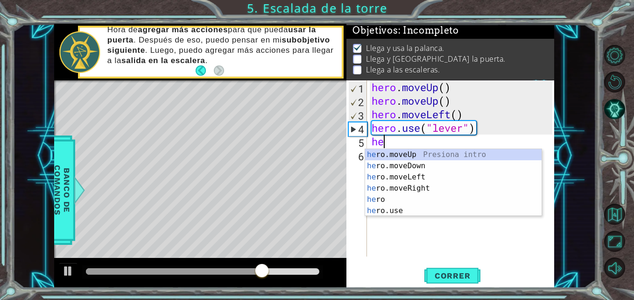
type textarea "he"
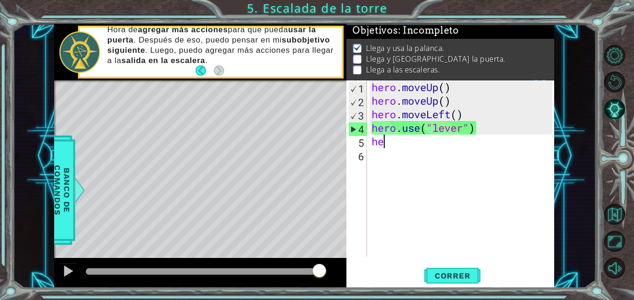
type textarea "her"
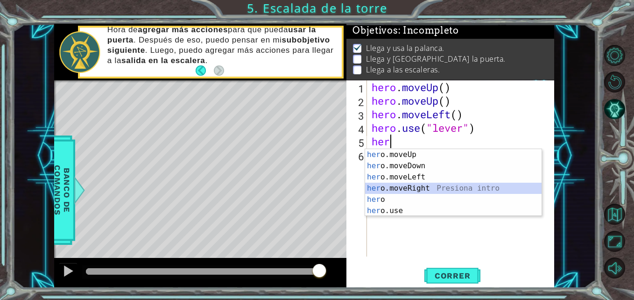
scroll to position [0, 0]
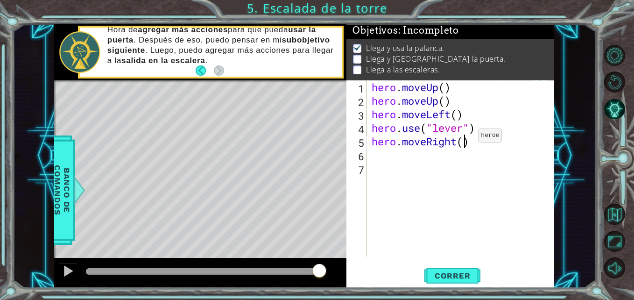
click at [464, 138] on div "hero . moveUp ( ) hero . moveUp ( ) hero . moveLeft ( ) hero . use ( "lever" ) …" at bounding box center [463, 181] width 187 height 203
type textarea "hero.moveRight(3)"
type textarea "hero.use("door")"
click at [446, 273] on span "Correr" at bounding box center [452, 275] width 55 height 9
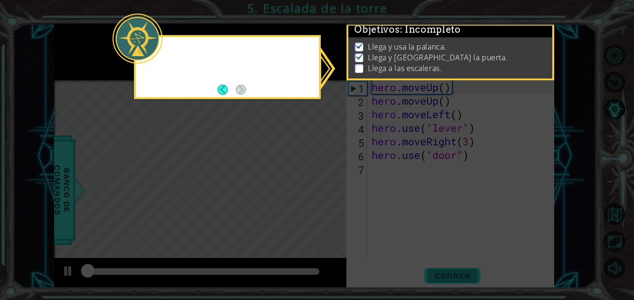
scroll to position [7, 0]
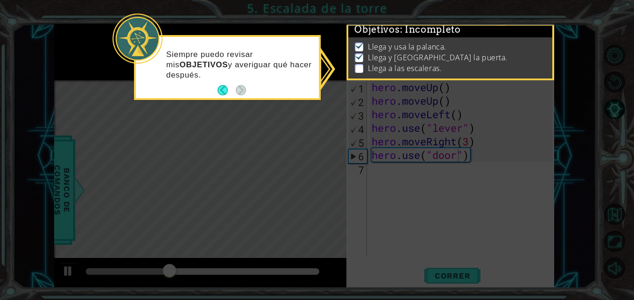
click at [357, 66] on p at bounding box center [359, 68] width 8 height 9
click at [234, 98] on div "Siempre puedo revisar mis OBJETIVOS y averiguar qué hacer después." at bounding box center [227, 67] width 187 height 65
click at [262, 120] on icon at bounding box center [317, 150] width 634 height 300
click at [358, 52] on img at bounding box center [359, 55] width 9 height 7
drag, startPoint x: 367, startPoint y: 29, endPoint x: 404, endPoint y: 57, distance: 46.6
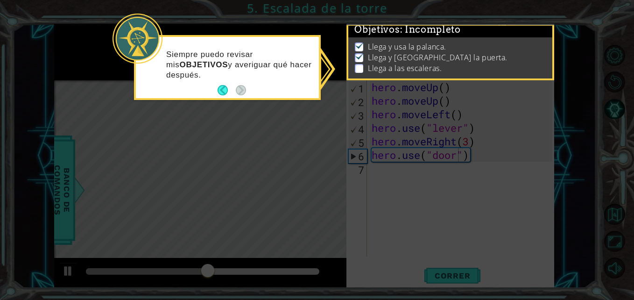
click at [404, 21] on div "Objetivos : Incompleto Llega y usa la palanca. Llega y usa la puerta. Llega a l…" at bounding box center [450, 21] width 204 height 0
drag, startPoint x: 404, startPoint y: 57, endPoint x: 510, endPoint y: 34, distance: 109.1
click at [510, 37] on div "Llega y usa la palanca. Llega y usa la puerta. Llega a las escaleras." at bounding box center [450, 57] width 204 height 41
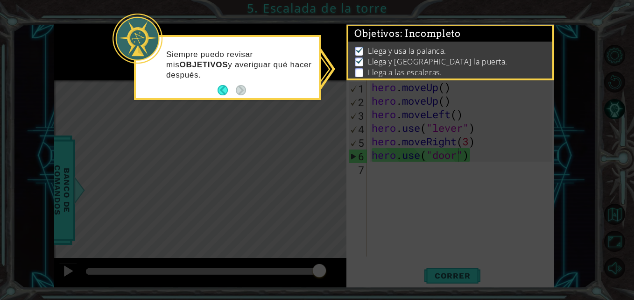
click at [431, 248] on icon at bounding box center [317, 150] width 634 height 300
click at [226, 90] on button "Back" at bounding box center [227, 90] width 18 height 10
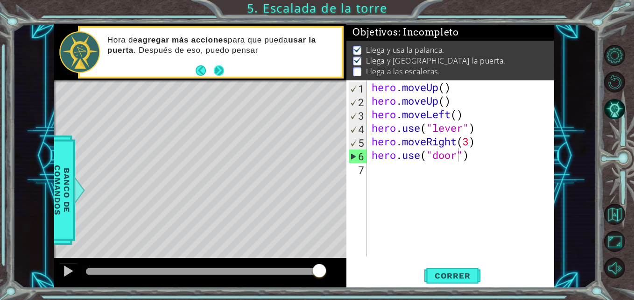
click at [214, 68] on button "Next" at bounding box center [219, 70] width 10 height 10
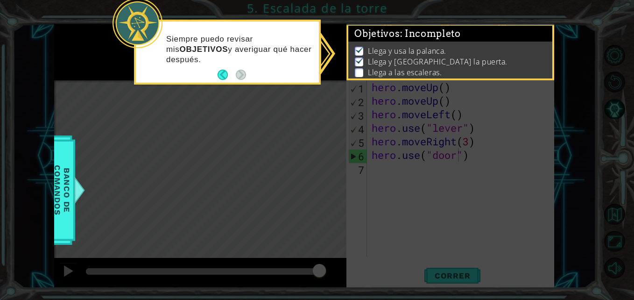
drag, startPoint x: 415, startPoint y: 59, endPoint x: 417, endPoint y: 29, distance: 30.0
click at [417, 26] on div "Objetivos : Incompleto Llega y usa la palanca. Llega y usa la puerta. Llega a l…" at bounding box center [450, 26] width 204 height 0
click at [207, 139] on icon at bounding box center [317, 150] width 634 height 300
click at [407, 157] on icon at bounding box center [317, 150] width 634 height 300
drag, startPoint x: 406, startPoint y: 53, endPoint x: 415, endPoint y: 14, distance: 39.7
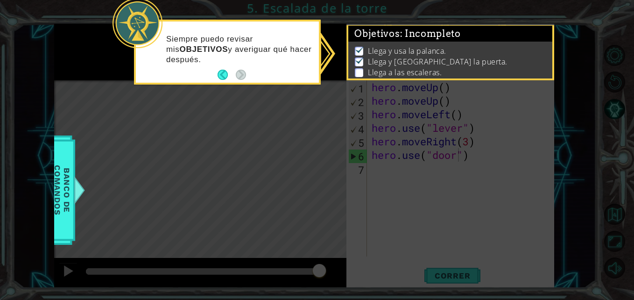
click at [415, 14] on div "1 ההההההההההההההההההההההההההההההההההההההההההההההההההההההההההההההההההההההההההההה…" at bounding box center [317, 150] width 634 height 300
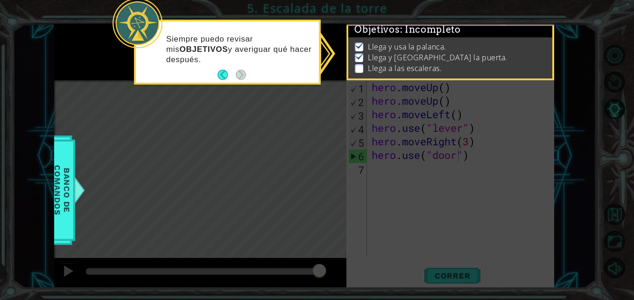
scroll to position [16, 0]
click at [230, 74] on button "Back" at bounding box center [227, 75] width 18 height 10
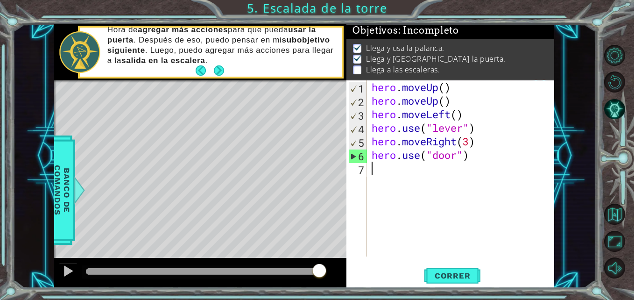
click at [370, 169] on div "hero . moveUp ( ) hero . moveUp ( ) hero . moveLeft ( ) hero . use ( "lever" ) …" at bounding box center [463, 181] width 187 height 203
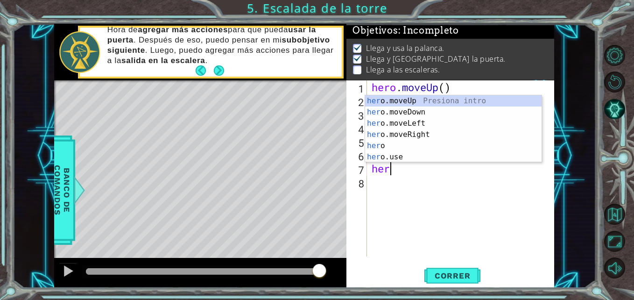
type textarea "heroe"
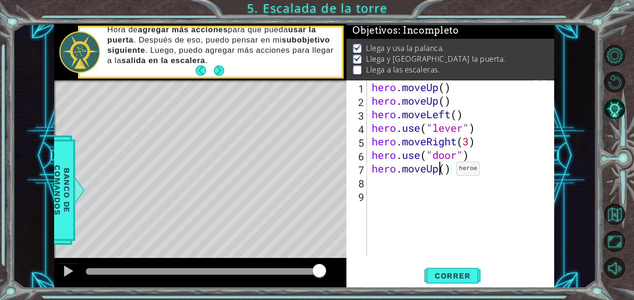
click at [442, 171] on div "hero . moveUp ( ) hero . moveUp ( ) hero . moveLeft ( ) hero . use ( "lever" ) …" at bounding box center [463, 181] width 187 height 203
click at [445, 171] on div "hero . moveUp ( ) hero . moveUp ( ) hero . moveLeft ( ) hero . use ( "lever" ) …" at bounding box center [463, 181] width 187 height 203
type textarea "hero.moveUp(2)"
click at [372, 182] on div "hero . moveUp ( ) hero . moveUp ( ) hero . moveLeft ( ) hero . use ( "lever" ) …" at bounding box center [463, 181] width 187 height 203
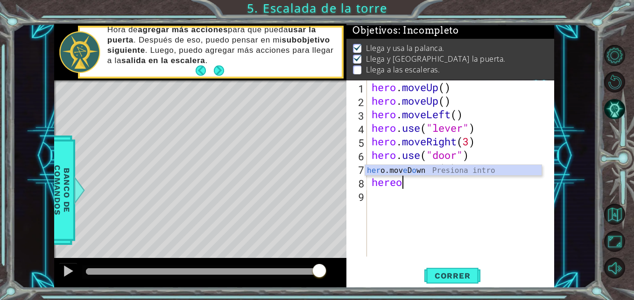
scroll to position [0, 0]
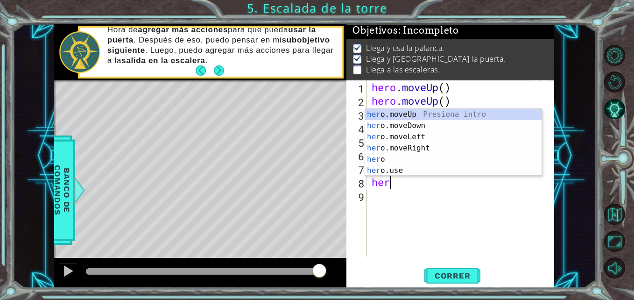
type textarea "hero"
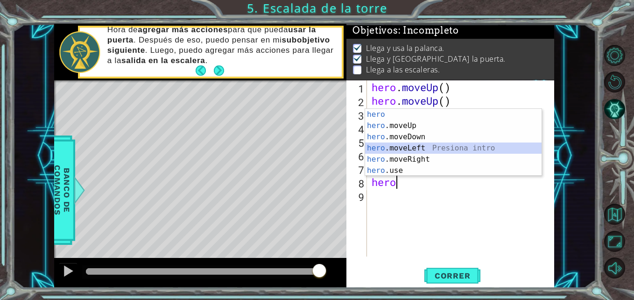
click at [397, 145] on div "hero Presiona intro hero .moveUp Presiona intro hero .moveDown Presiona intro h…" at bounding box center [453, 154] width 176 height 90
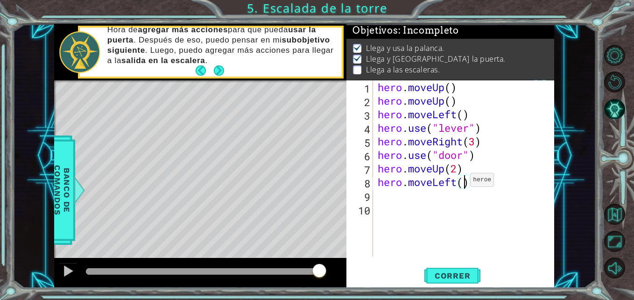
click at [462, 182] on div "hero . moveUp ( ) hero . moveUp ( ) hero . moveLeft ( ) hero . use ( "lever" ) …" at bounding box center [466, 181] width 181 height 203
type textarea "hero.moveLeft(3)"
click at [448, 269] on button "Correr" at bounding box center [452, 275] width 56 height 21
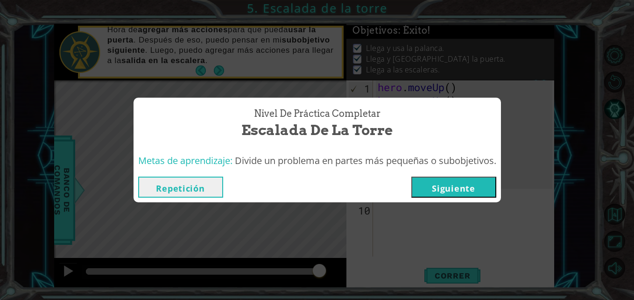
click at [463, 184] on button "Siguiente" at bounding box center [453, 186] width 85 height 21
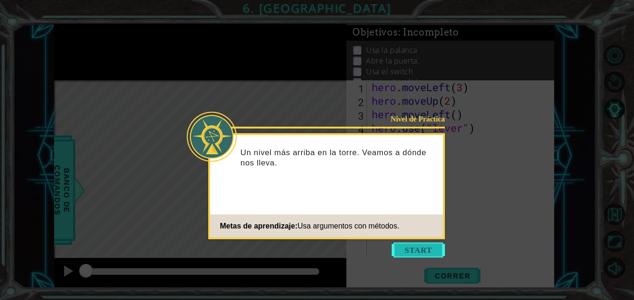
click at [412, 246] on button "Start" at bounding box center [418, 249] width 53 height 15
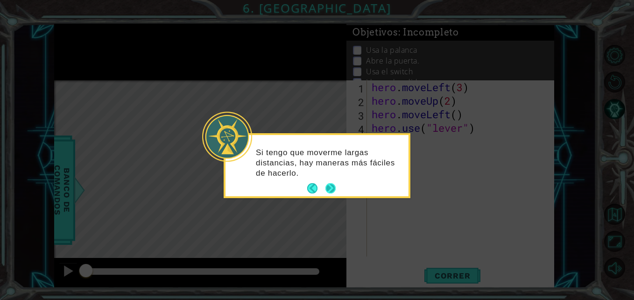
click at [336, 186] on button "Next" at bounding box center [330, 188] width 10 height 10
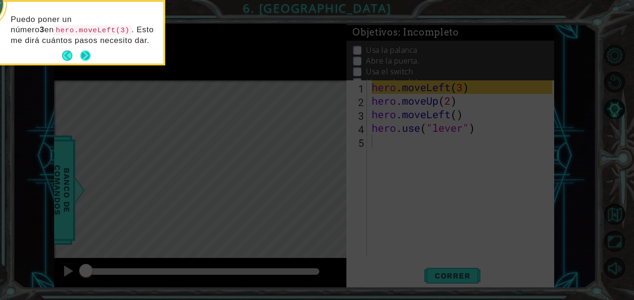
click at [87, 54] on button "Next" at bounding box center [85, 55] width 10 height 10
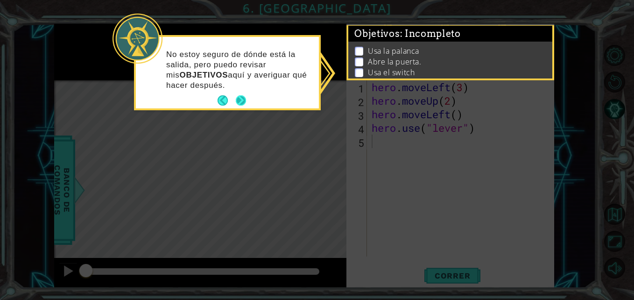
click at [241, 99] on button "Next" at bounding box center [241, 100] width 10 height 10
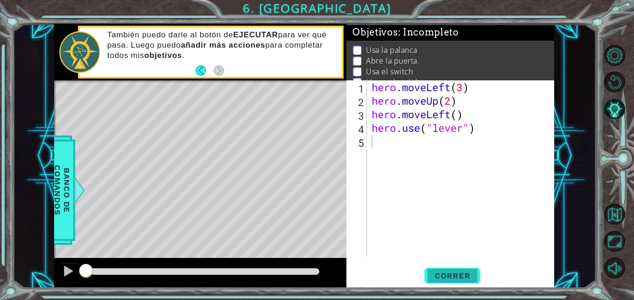
click at [435, 274] on span "Correr" at bounding box center [452, 275] width 55 height 9
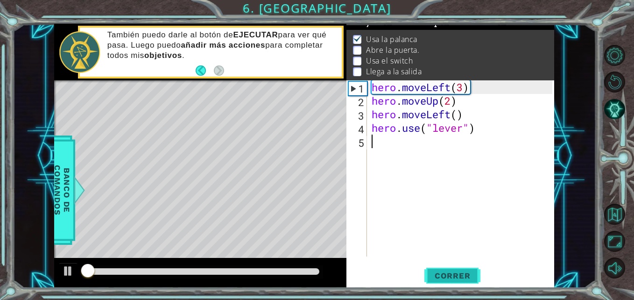
scroll to position [12, 0]
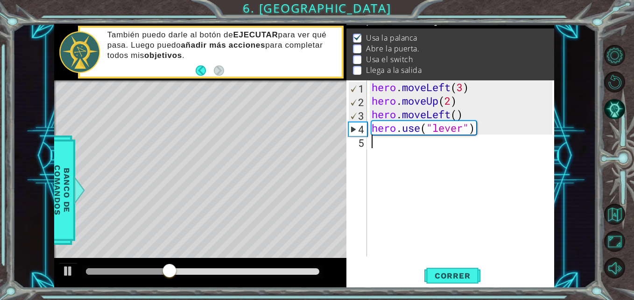
click at [370, 146] on div "hero . moveLeft ( 3 ) hero . moveUp ( 2 ) hero . moveLeft ( ) hero . use ( "lev…" at bounding box center [463, 181] width 187 height 203
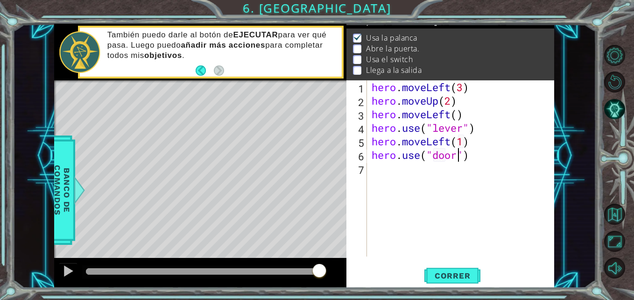
scroll to position [0, 4]
type textarea "hero.use("door")"
click at [450, 272] on span "Correr" at bounding box center [452, 275] width 55 height 9
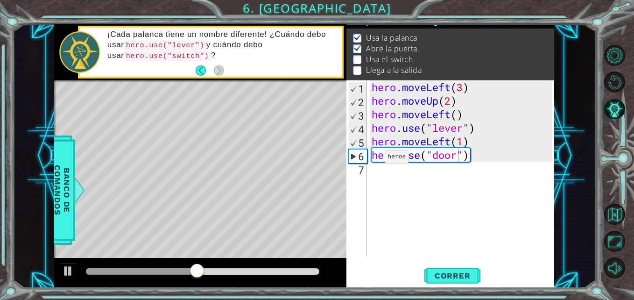
click at [367, 172] on div "hero.use("door") 1 2 3 4 5 6 7 hero . moveLeft ( 3 ) hero . moveUp ( 2 ) hero .…" at bounding box center [448, 168] width 205 height 176
click at [375, 172] on div "hero . moveLeft ( 3 ) hero . moveUp ( 2 ) hero . moveLeft ( ) hero . use ( "lev…" at bounding box center [463, 181] width 187 height 203
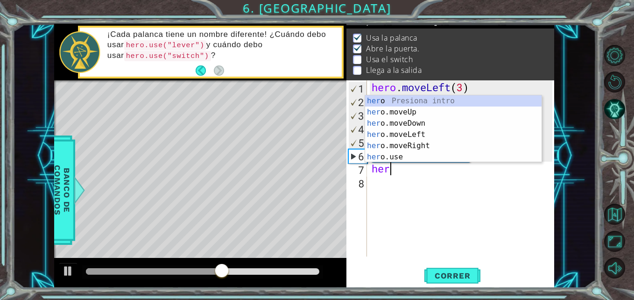
scroll to position [0, 0]
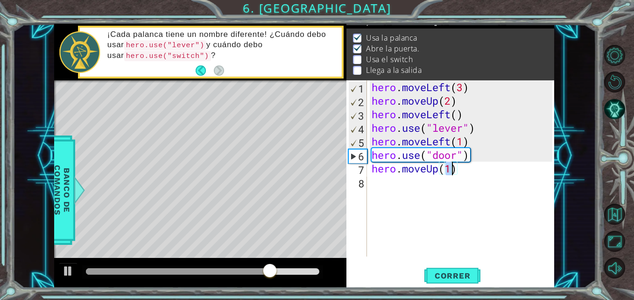
type textarea "hero.moveUp(2)"
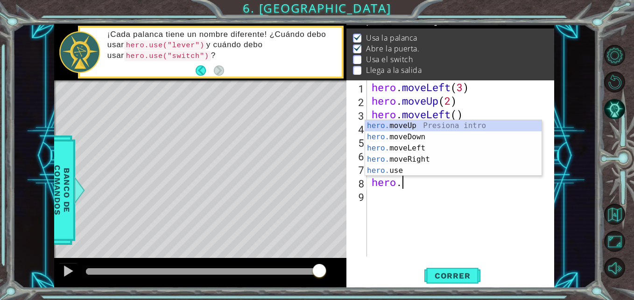
scroll to position [0, 1]
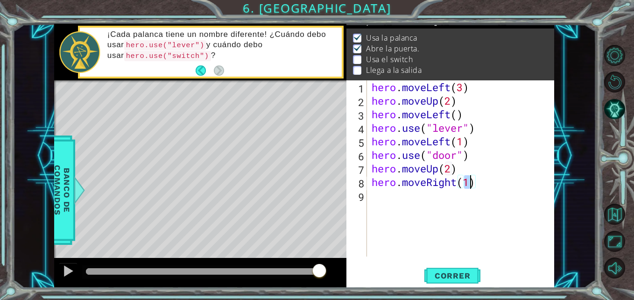
type textarea "hero.moveRight(2)"
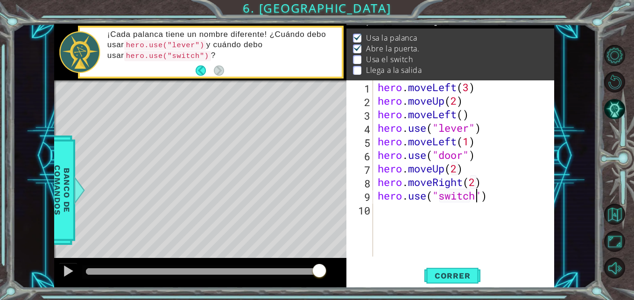
scroll to position [0, 5]
type textarea "hero.use("switch")"
click at [438, 274] on span "Correr" at bounding box center [452, 275] width 55 height 9
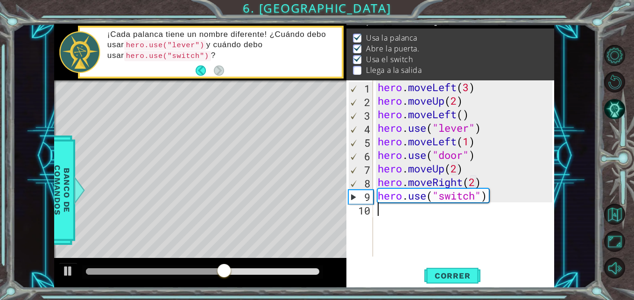
click at [376, 211] on div "hero . moveLeft ( 3 ) hero . moveUp ( 2 ) hero . moveLeft ( ) hero . use ( "lev…" at bounding box center [466, 181] width 181 height 203
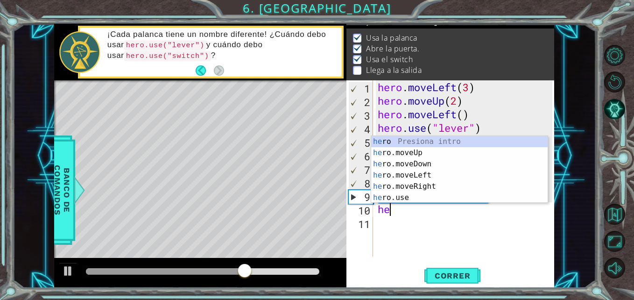
scroll to position [0, 0]
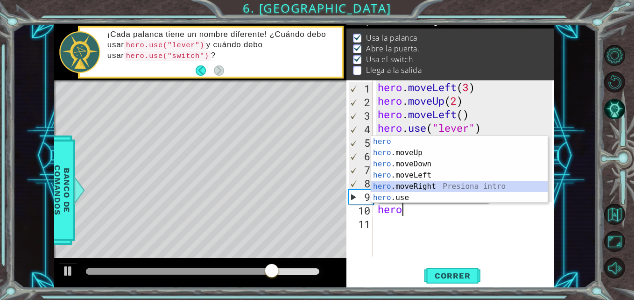
type textarea "hero.moveRight(1)"
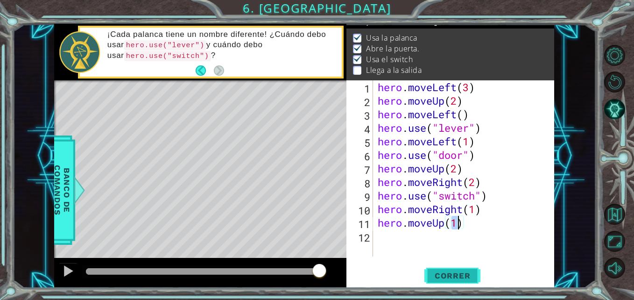
type textarea "hero.moveUp(1)"
click at [441, 270] on button "Correr" at bounding box center [452, 275] width 56 height 21
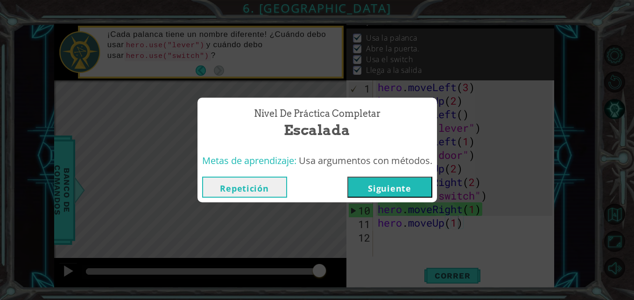
click at [377, 184] on button "Siguiente" at bounding box center [389, 186] width 85 height 21
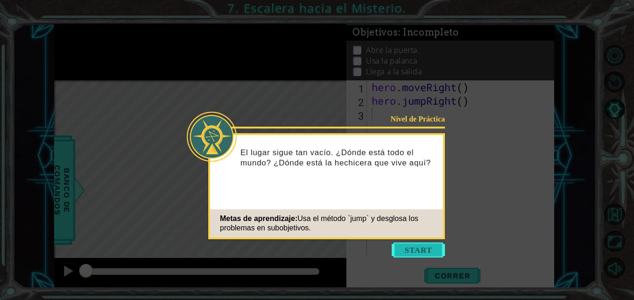
click at [408, 244] on button "Start" at bounding box center [418, 249] width 53 height 15
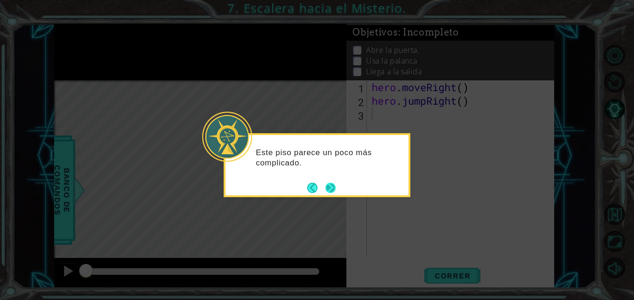
click at [335, 186] on button "Next" at bounding box center [330, 188] width 10 height 10
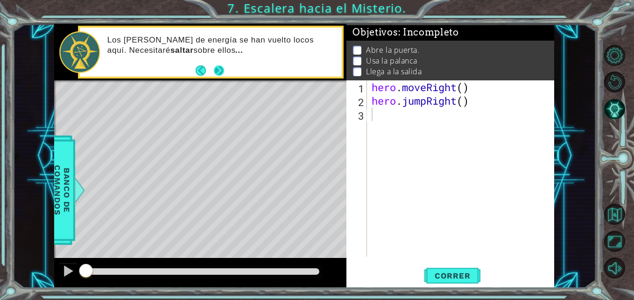
click at [222, 66] on button "Next" at bounding box center [219, 70] width 10 height 10
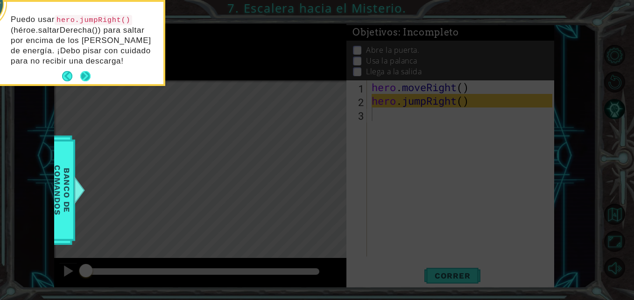
click at [85, 76] on button "Next" at bounding box center [85, 76] width 15 height 15
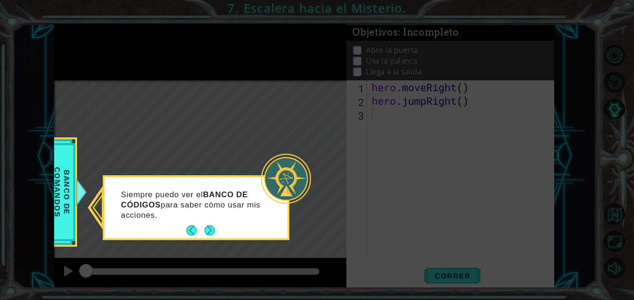
click at [218, 229] on div "Siempre puedo ver el BANCO DE CÓDIGOS para saber cómo usar mis acciones." at bounding box center [196, 209] width 183 height 57
click at [212, 228] on button "Next" at bounding box center [209, 230] width 11 height 11
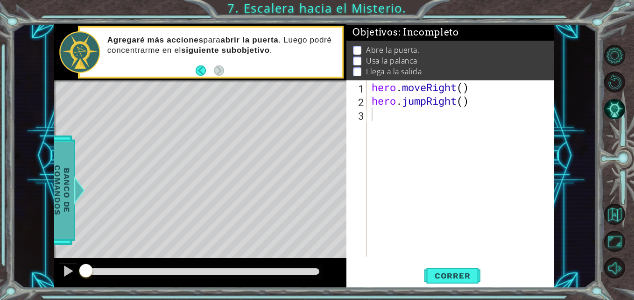
click at [69, 159] on span "Banco de comandos" at bounding box center [62, 190] width 24 height 97
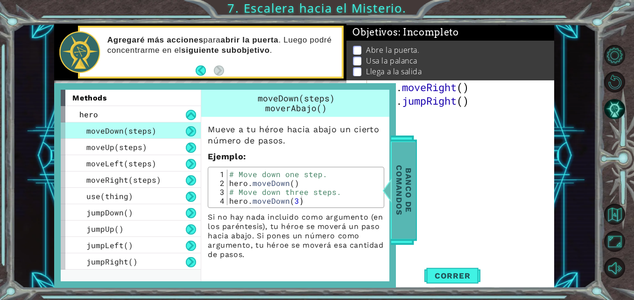
click at [402, 191] on span "Banco de comandos" at bounding box center [404, 190] width 24 height 97
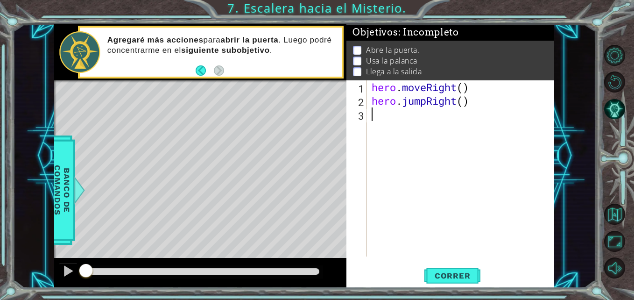
click at [377, 115] on div "hero . moveRight ( ) hero . jumpRight ( )" at bounding box center [463, 181] width 187 height 203
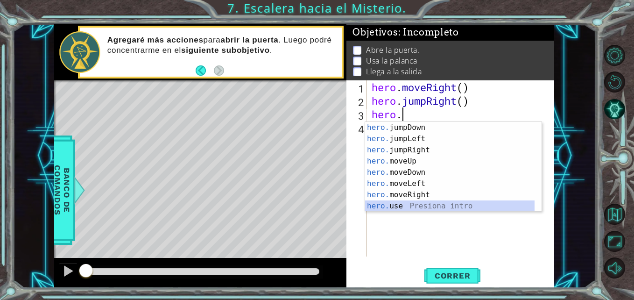
scroll to position [11, 0]
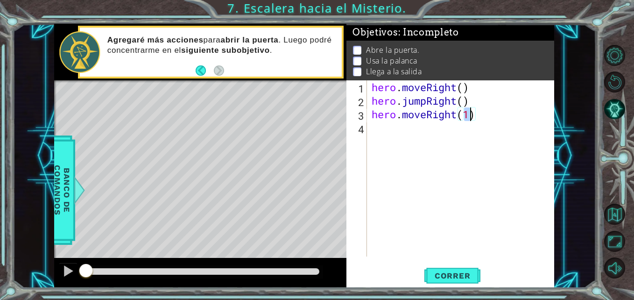
type textarea "hero.moveRight(2)"
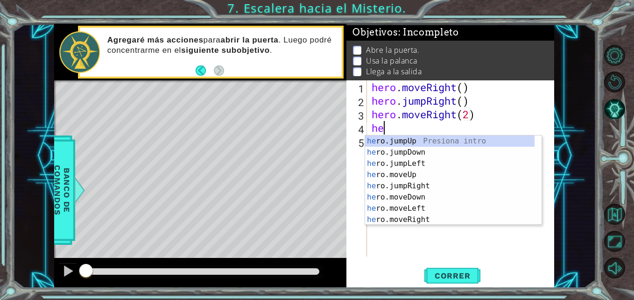
scroll to position [0, 0]
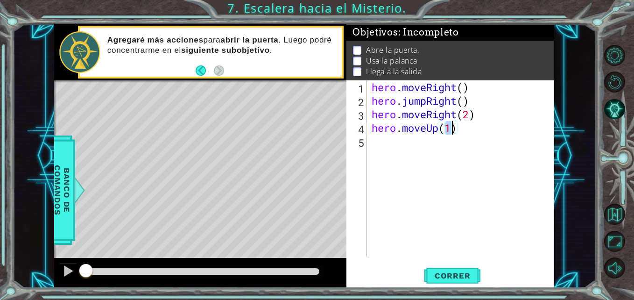
type textarea "hero.moveUp(2)"
type textarea "hero.use("door")"
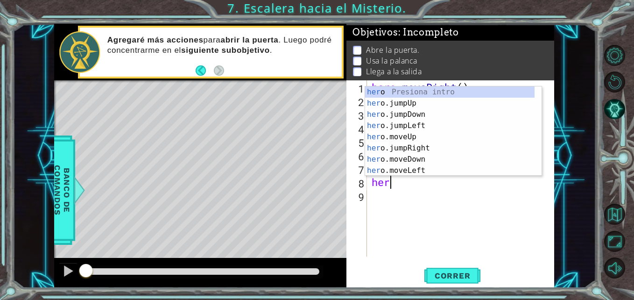
scroll to position [0, 0]
type textarea "h"
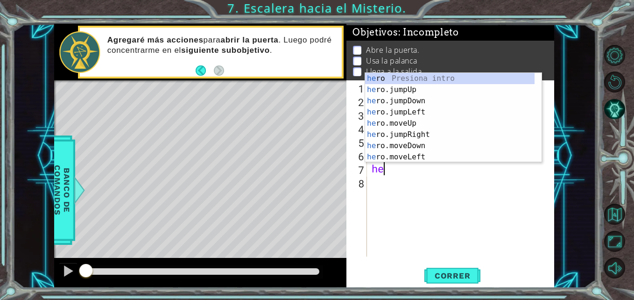
type textarea "h"
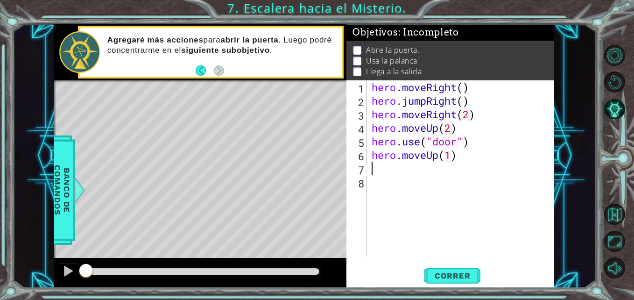
type textarea "hero.moveUp(1)"
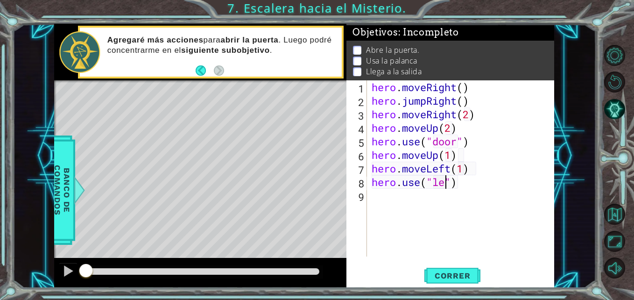
scroll to position [0, 4]
type textarea "hero.use("lever")"
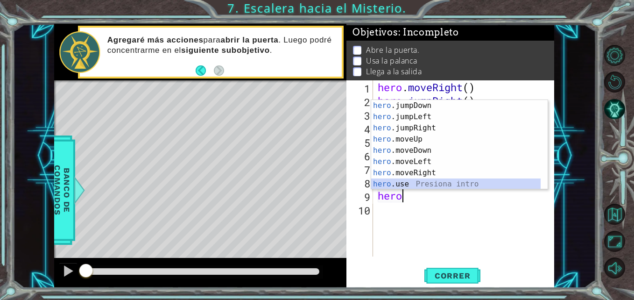
scroll to position [22, 0]
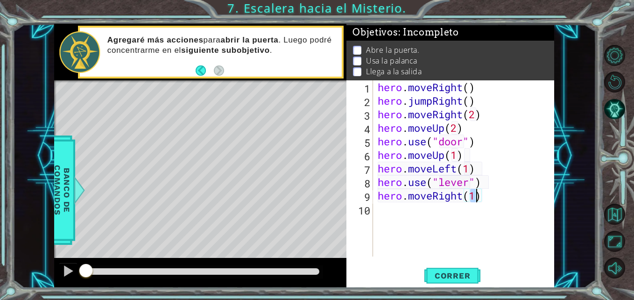
type textarea "hero.moveRight(2)"
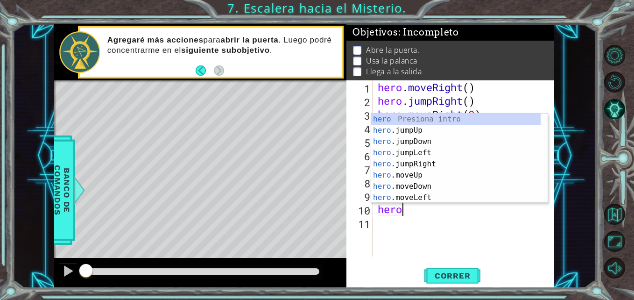
type textarea "hero."
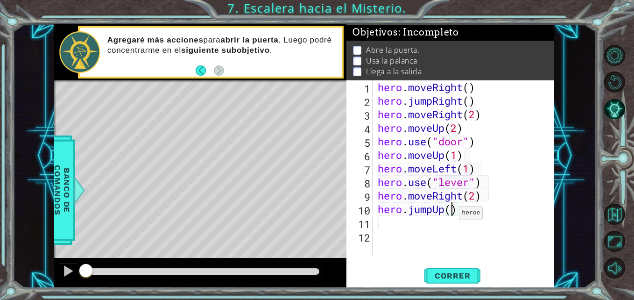
click at [451, 215] on div "hero . moveRight ( ) hero . jumpRight ( ) hero . moveRight ( 2 ) hero . moveUp …" at bounding box center [466, 181] width 181 height 203
type textarea "hero.jumpUp(1)"
click at [378, 223] on div "hero . moveRight ( ) hero . jumpRight ( ) hero . moveRight ( 2 ) hero . moveUp …" at bounding box center [466, 181] width 181 height 203
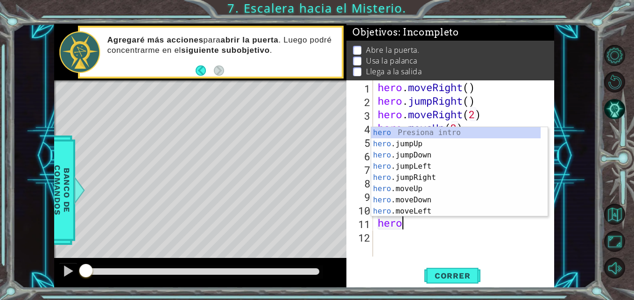
scroll to position [22, 0]
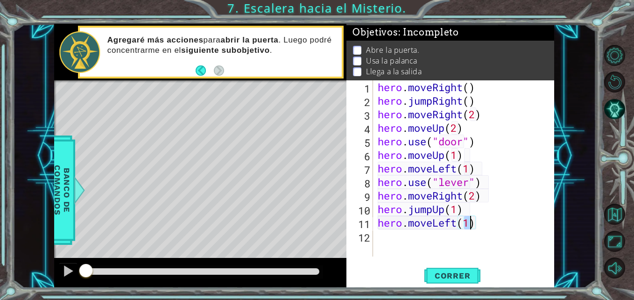
type textarea "hero.moveLeft(2)"
click at [446, 273] on span "Correr" at bounding box center [452, 275] width 55 height 9
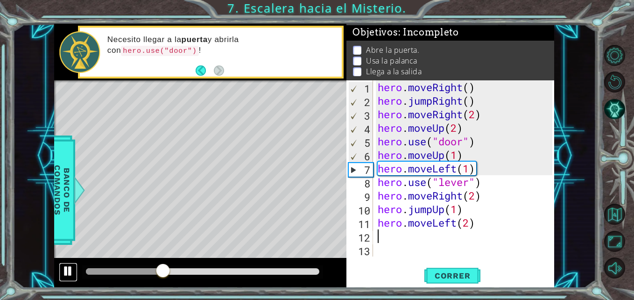
click at [66, 267] on div at bounding box center [68, 271] width 12 height 12
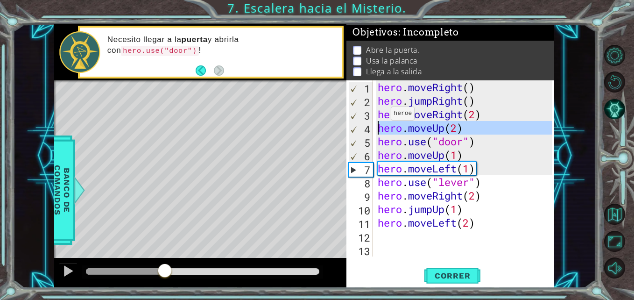
click at [356, 128] on div "4" at bounding box center [361, 129] width 24 height 14
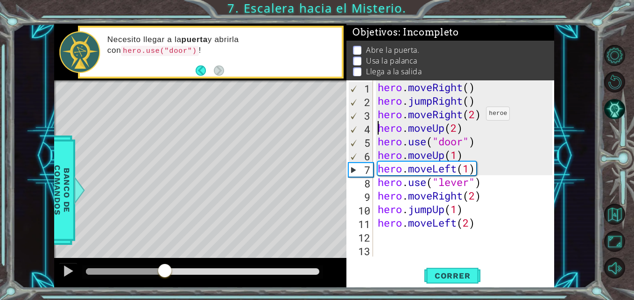
click at [478, 116] on div "hero . moveRight ( ) hero . jumpRight ( ) hero . moveRight ( 2 ) hero . moveUp …" at bounding box center [466, 181] width 181 height 203
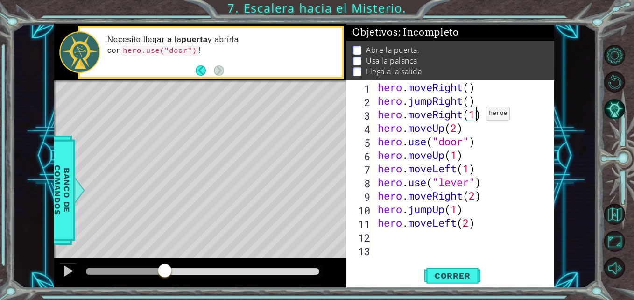
scroll to position [0, 4]
click at [435, 281] on button "Correr" at bounding box center [452, 275] width 56 height 21
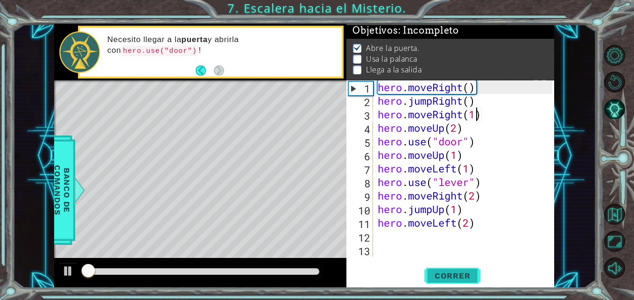
scroll to position [7, 0]
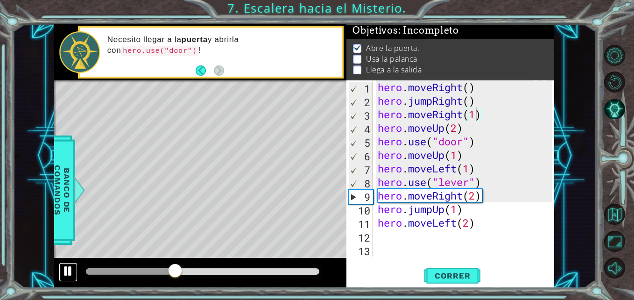
click at [68, 270] on div at bounding box center [68, 271] width 12 height 12
click at [455, 127] on div "hero . moveRight ( ) hero . jumpRight ( ) hero . moveRight ( 1 ) hero . moveUp …" at bounding box center [466, 181] width 181 height 203
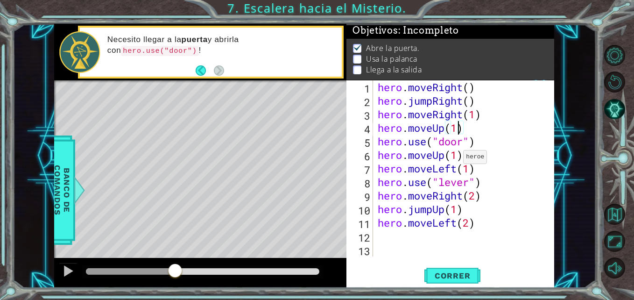
click at [455, 159] on div "hero . moveRight ( ) hero . jumpRight ( ) hero . moveRight ( 1 ) hero . moveUp …" at bounding box center [466, 181] width 181 height 203
type textarea "hero.moveUp(2)"
click at [427, 271] on span "Correr" at bounding box center [452, 275] width 55 height 9
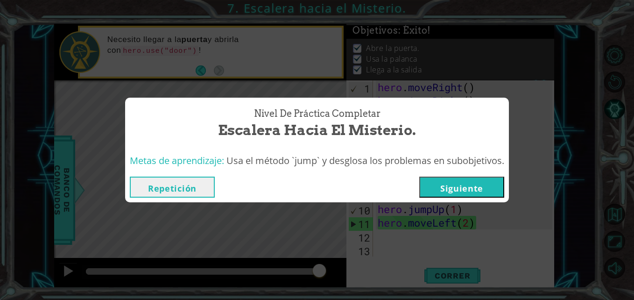
click at [498, 188] on button "Siguiente" at bounding box center [461, 186] width 85 height 21
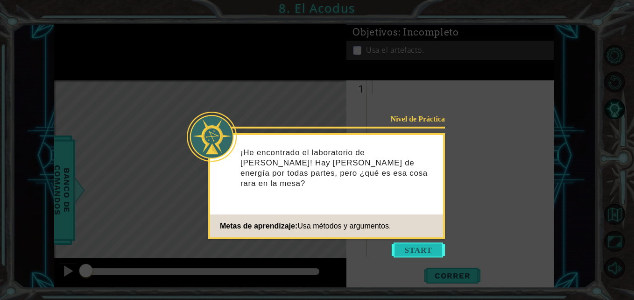
click at [407, 253] on button "Start" at bounding box center [418, 249] width 53 height 15
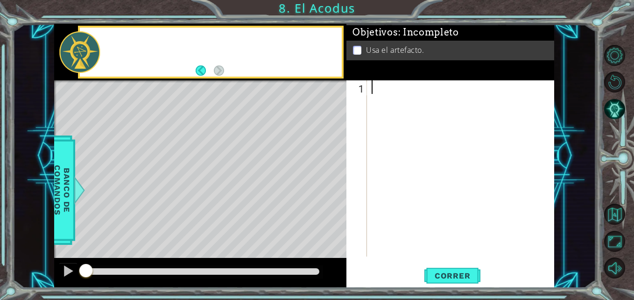
click at [407, 253] on div at bounding box center [463, 181] width 187 height 203
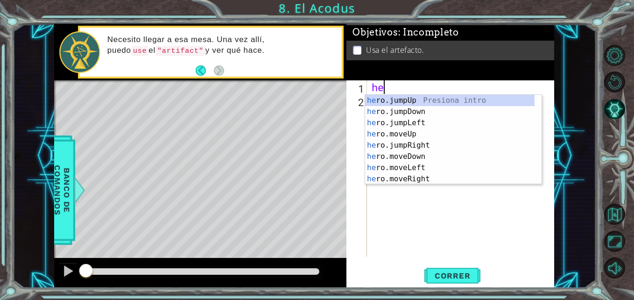
scroll to position [0, 0]
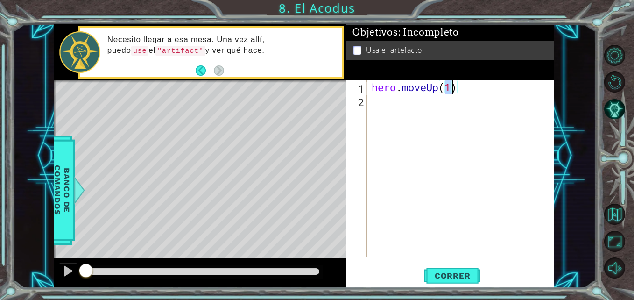
type textarea "hero.moveUp(2)"
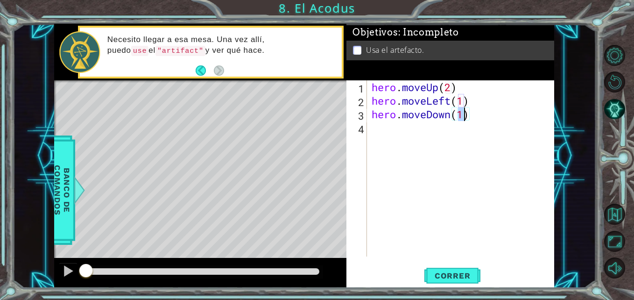
type textarea "hero.moveDown(2)"
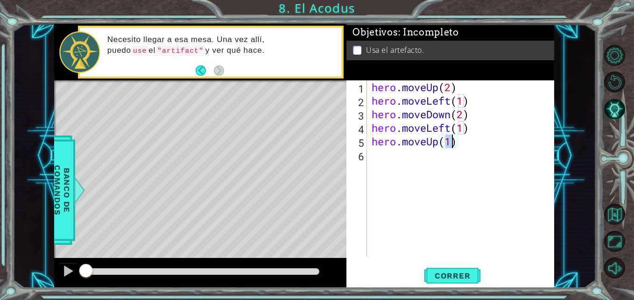
type textarea "hero.moveUp(2)"
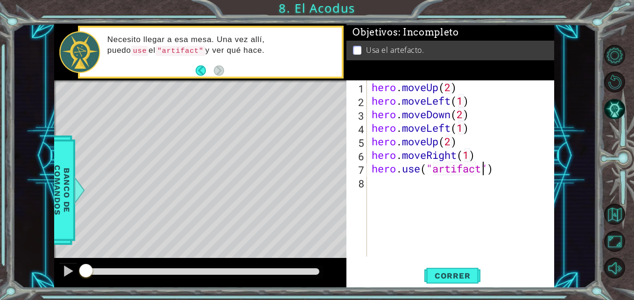
scroll to position [0, 5]
click at [445, 280] on span "Correr" at bounding box center [452, 275] width 55 height 9
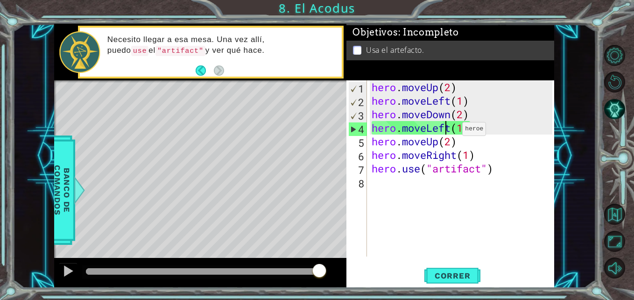
click at [448, 131] on div "hero . moveUp ( 2 ) hero . moveLeft ( 1 ) hero . moveDown ( 2 ) hero . moveLeft…" at bounding box center [463, 181] width 187 height 203
click at [451, 131] on div "hero . moveUp ( 2 ) hero . moveLeft ( 1 ) hero . moveDown ( 2 ) hero . moveLeft…" at bounding box center [463, 181] width 187 height 203
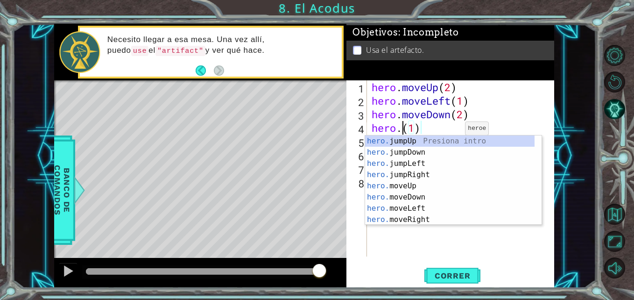
scroll to position [0, 0]
click at [412, 163] on div "hero. jumpUp Presiona intro hero. jumpDown Presiona intro hero. jumpLeft Presio…" at bounding box center [449, 191] width 169 height 112
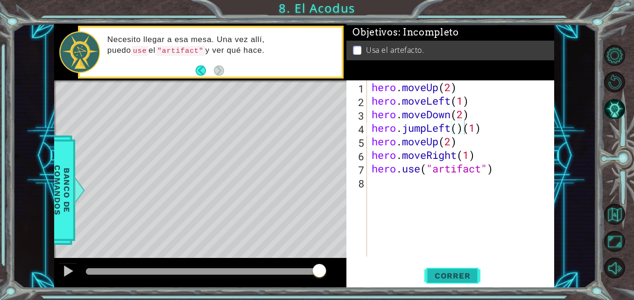
click at [447, 272] on span "Correr" at bounding box center [452, 275] width 55 height 9
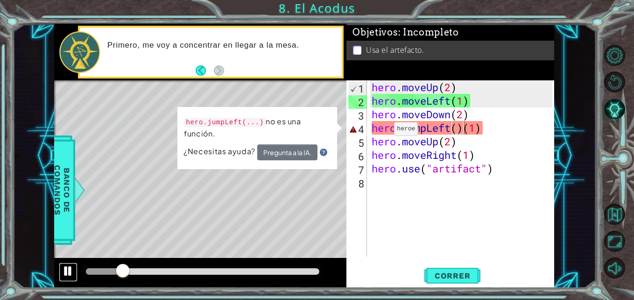
click at [77, 266] on button at bounding box center [68, 271] width 19 height 19
click at [465, 132] on div "hero . moveUp ( 2 ) hero . moveLeft ( 1 ) hero . moveDown ( 2 ) hero . jumpLeft…" at bounding box center [463, 181] width 187 height 203
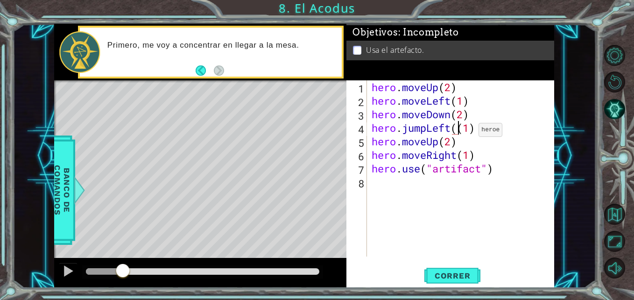
type textarea "hero.jumpLeft(1)"
click at [453, 278] on span "Correr" at bounding box center [452, 275] width 55 height 9
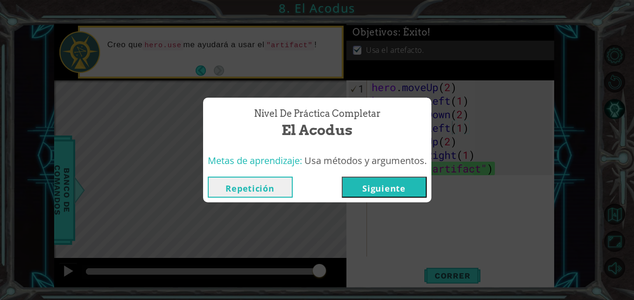
click at [362, 187] on button "Siguiente" at bounding box center [384, 186] width 85 height 21
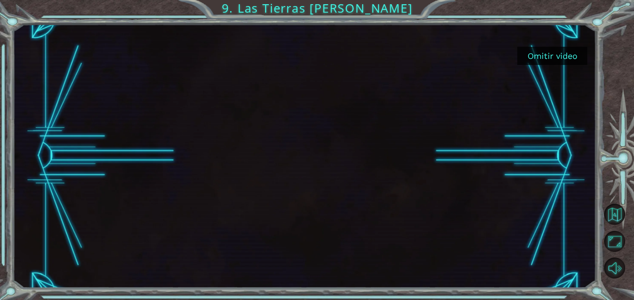
click at [559, 53] on button "Omitir video" at bounding box center [552, 56] width 70 height 18
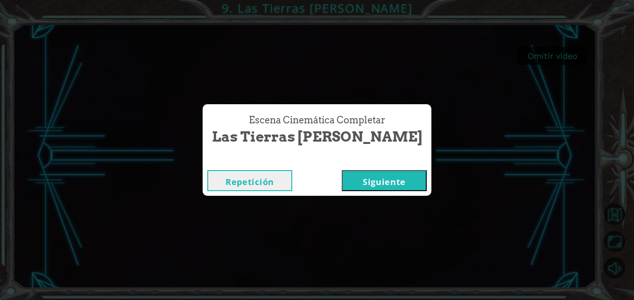
click at [372, 180] on button "Siguiente" at bounding box center [384, 180] width 85 height 21
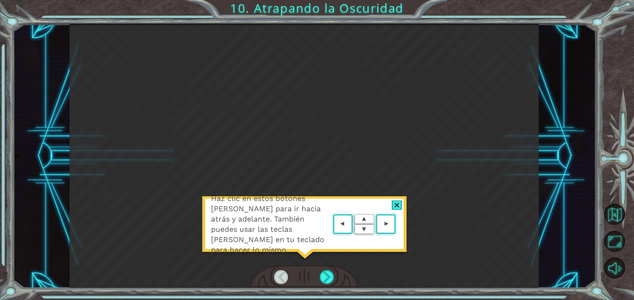
click at [399, 203] on div at bounding box center [397, 205] width 11 height 10
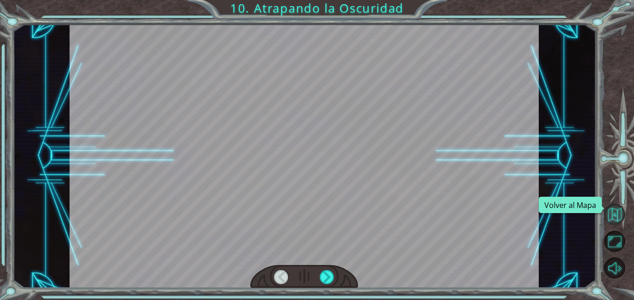
click at [616, 211] on button "Volver al Mapa" at bounding box center [614, 214] width 21 height 21
